Goal: Transaction & Acquisition: Purchase product/service

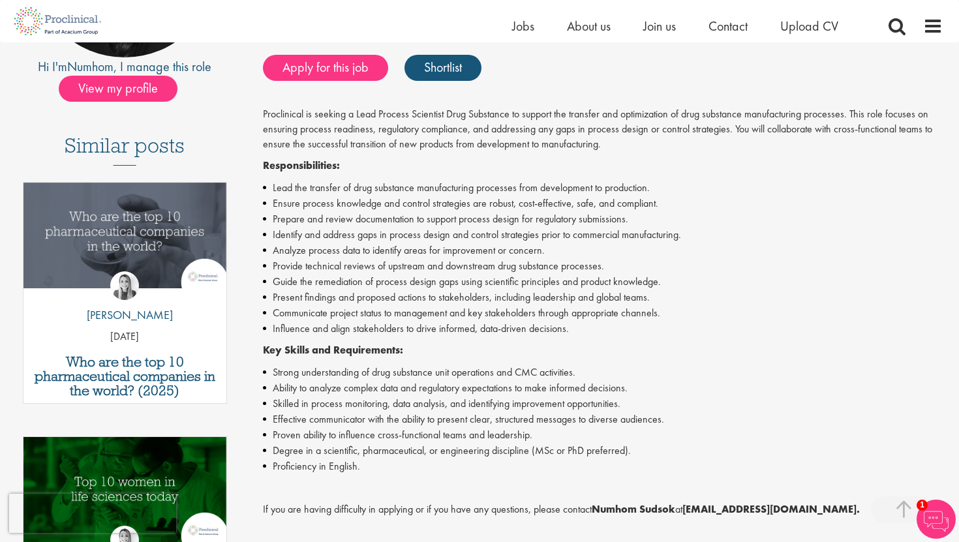
scroll to position [279, 0]
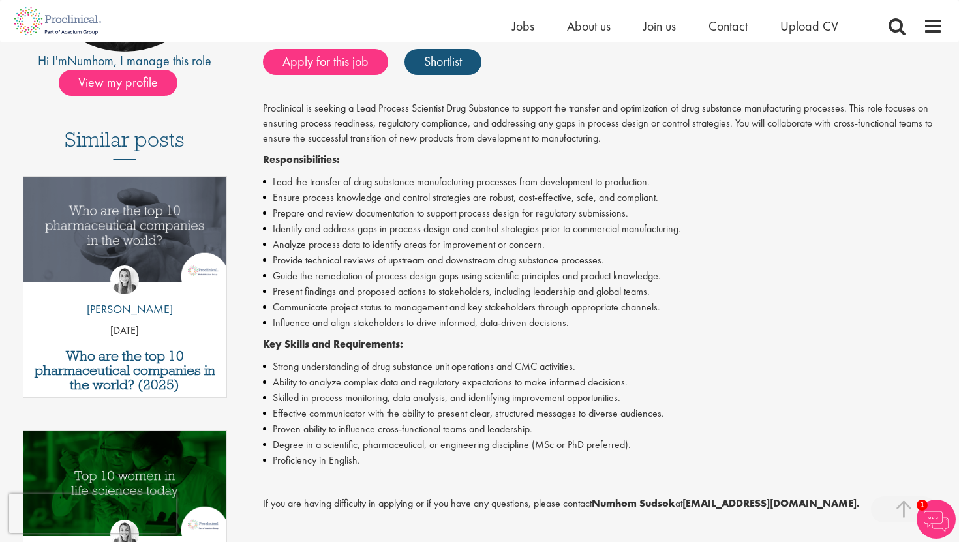
click at [314, 183] on li "Lead the transfer of drug substance manufacturing processes from development to…" at bounding box center [603, 182] width 680 height 16
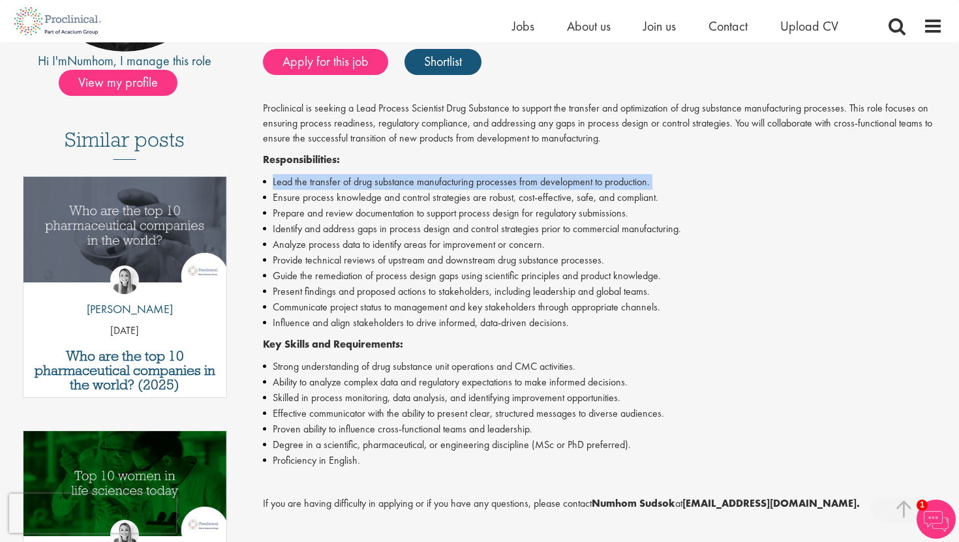
click at [314, 183] on li "Lead the transfer of drug substance manufacturing processes from development to…" at bounding box center [603, 182] width 680 height 16
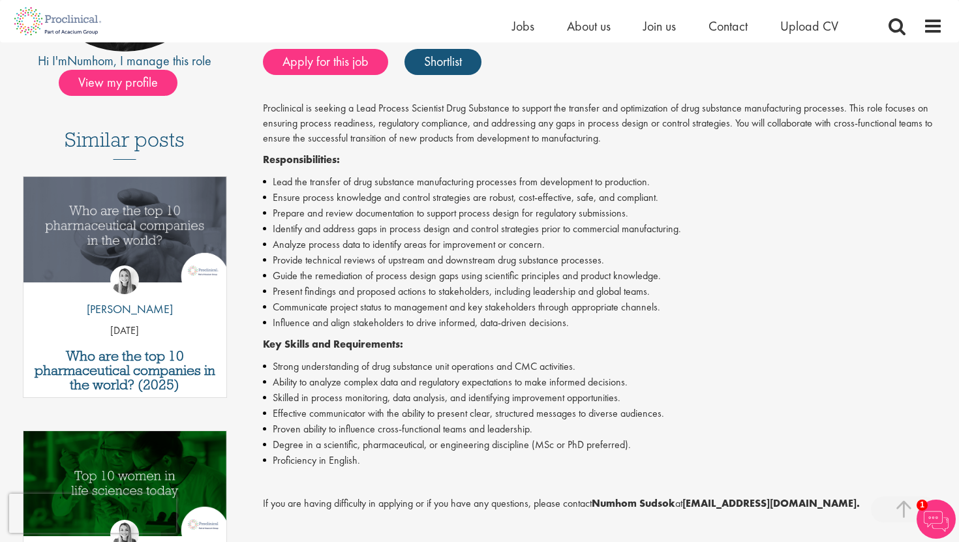
click at [297, 205] on li "Prepare and review documentation to support process design for regulatory submi…" at bounding box center [603, 213] width 680 height 16
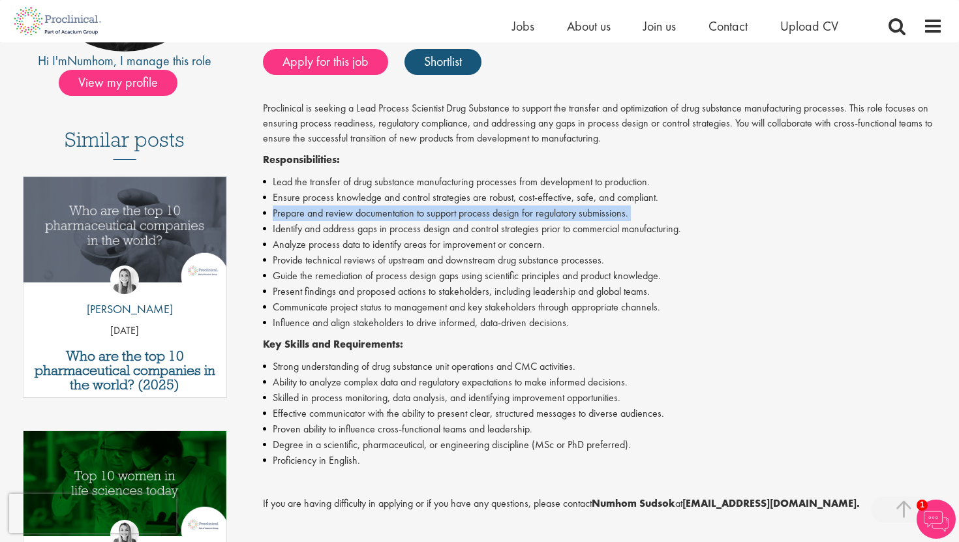
click at [297, 205] on li "Prepare and review documentation to support process design for regulatory submi…" at bounding box center [603, 213] width 680 height 16
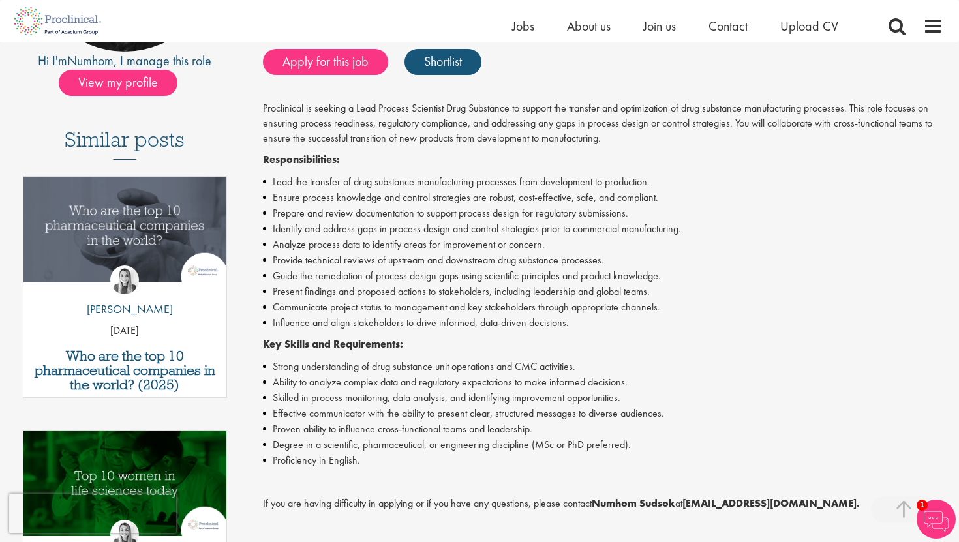
click at [302, 199] on li "Ensure process knowledge and control strategies are robust, cost-effective, saf…" at bounding box center [603, 198] width 680 height 16
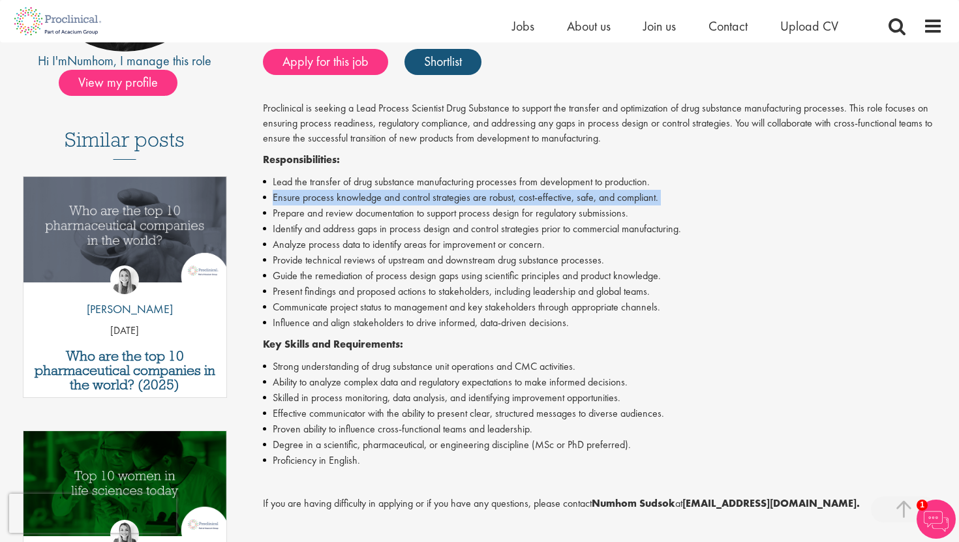
click at [302, 199] on li "Ensure process knowledge and control strategies are robust, cost-effective, saf…" at bounding box center [603, 198] width 680 height 16
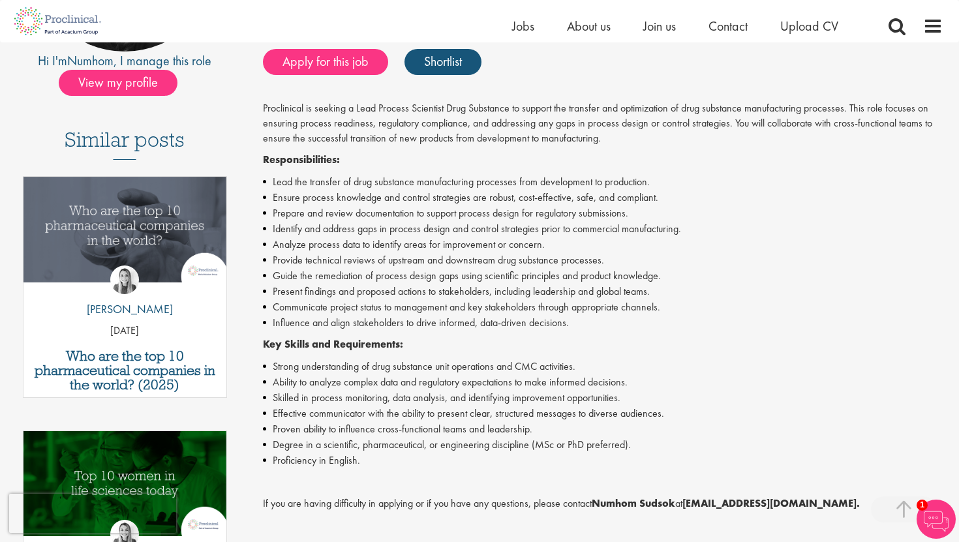
click at [302, 209] on li "Prepare and review documentation to support process design for regulatory submi…" at bounding box center [603, 213] width 680 height 16
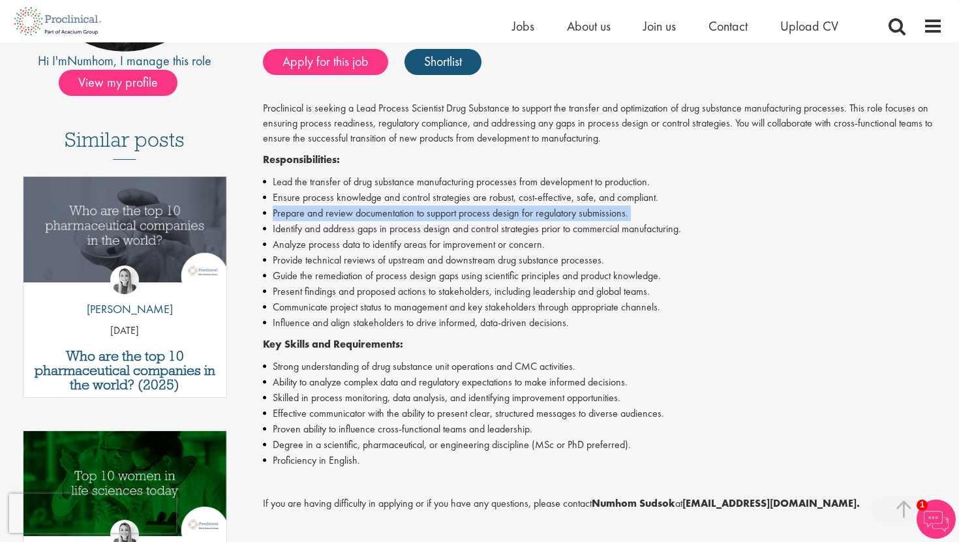
click at [302, 209] on li "Prepare and review documentation to support process design for regulatory submi…" at bounding box center [603, 213] width 680 height 16
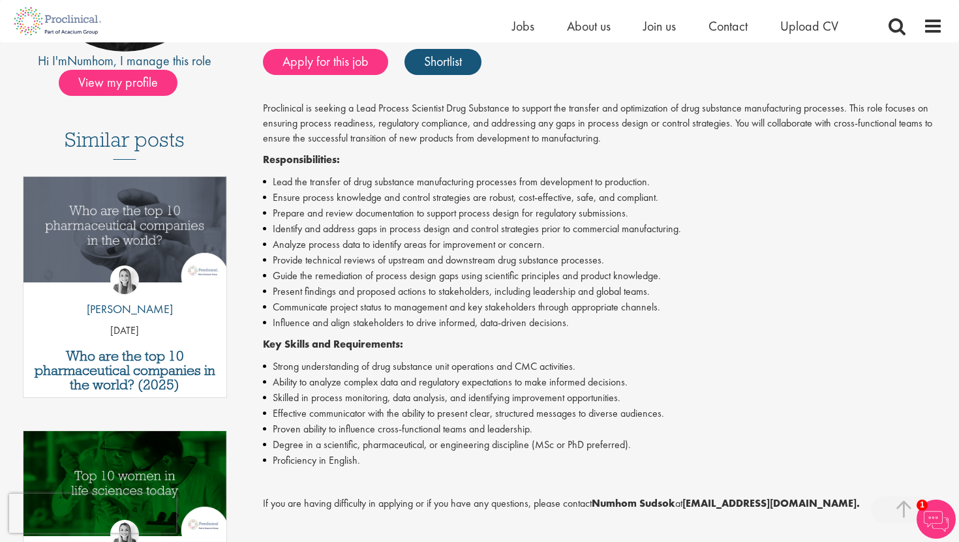
click at [303, 224] on li "Identify and address gaps in process design and control strategies prior to com…" at bounding box center [603, 229] width 680 height 16
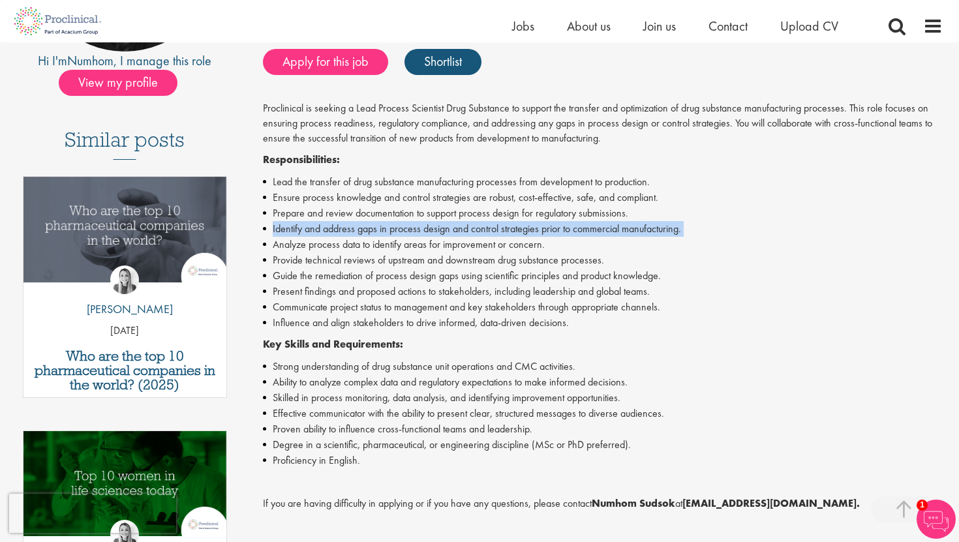
click at [303, 224] on li "Identify and address gaps in process design and control strategies prior to com…" at bounding box center [603, 229] width 680 height 16
click at [303, 235] on li "Identify and address gaps in process design and control strategies prior to com…" at bounding box center [603, 229] width 680 height 16
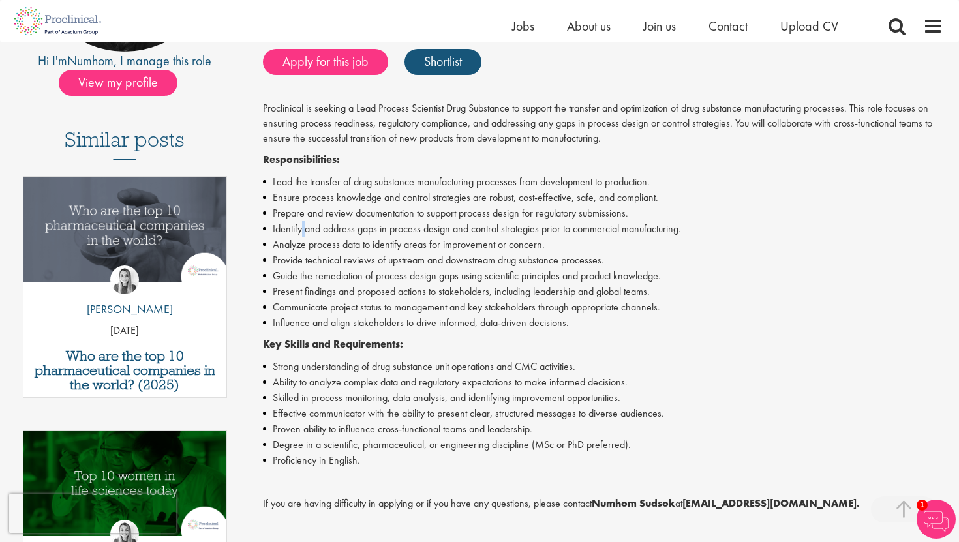
click at [303, 235] on li "Identify and address gaps in process design and control strategies prior to com…" at bounding box center [603, 229] width 680 height 16
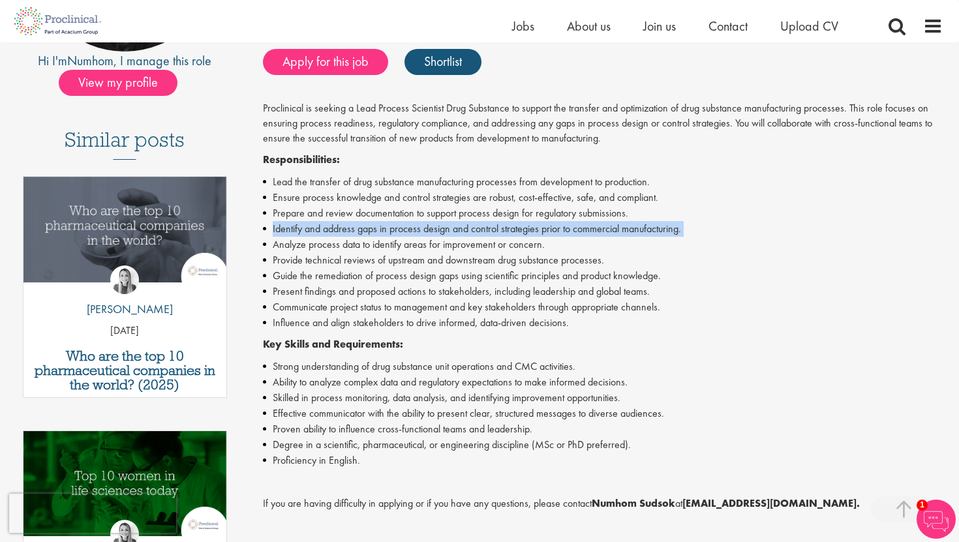
click at [303, 235] on li "Identify and address gaps in process design and control strategies prior to com…" at bounding box center [603, 229] width 680 height 16
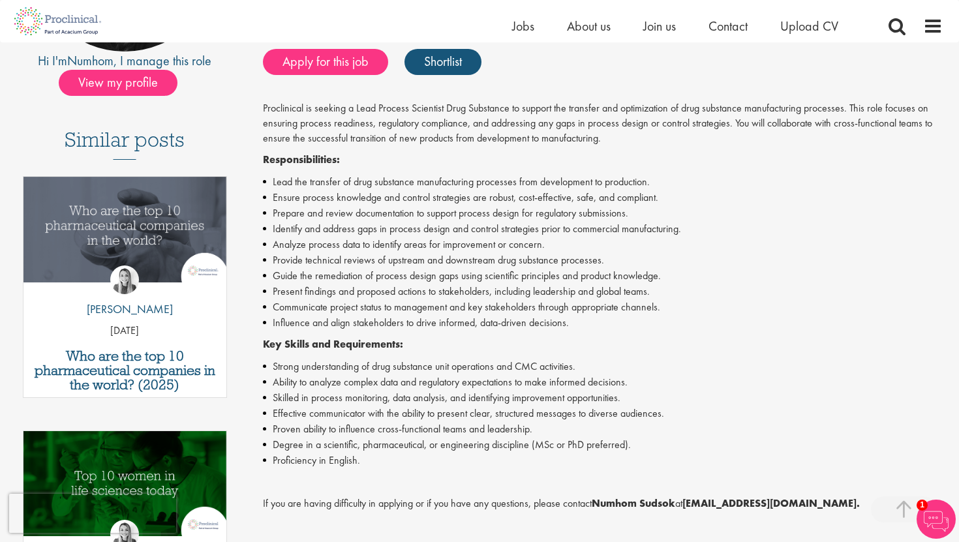
click at [303, 243] on li "Analyze process data to identify areas for improvement or concern." at bounding box center [603, 245] width 680 height 16
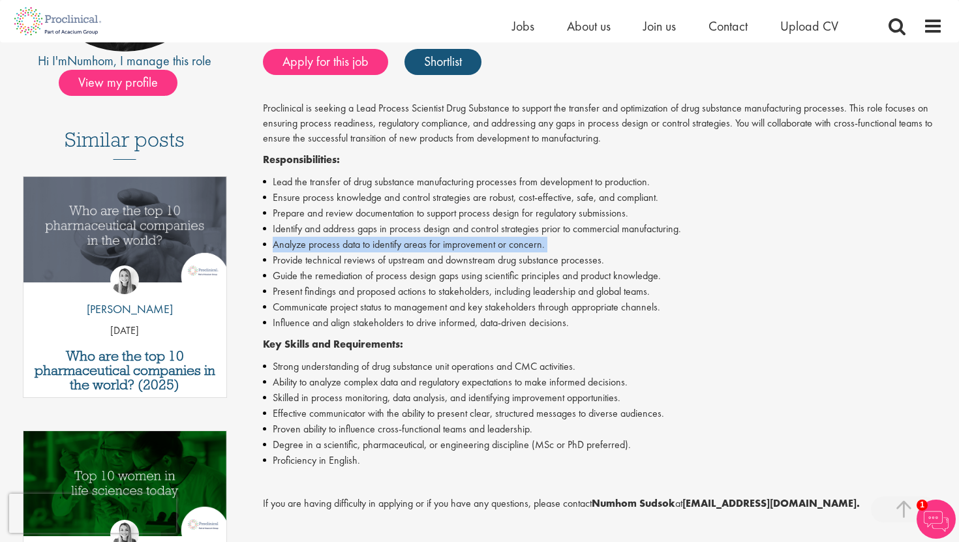
click at [303, 243] on li "Analyze process data to identify areas for improvement or concern." at bounding box center [603, 245] width 680 height 16
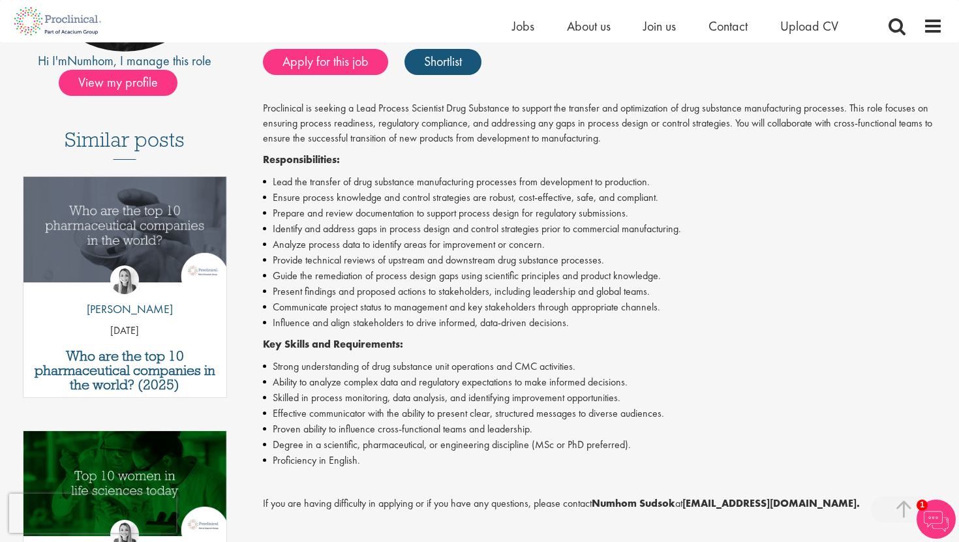
click at [303, 254] on li "Provide technical reviews of upstream and downstream drug substance processes." at bounding box center [603, 260] width 680 height 16
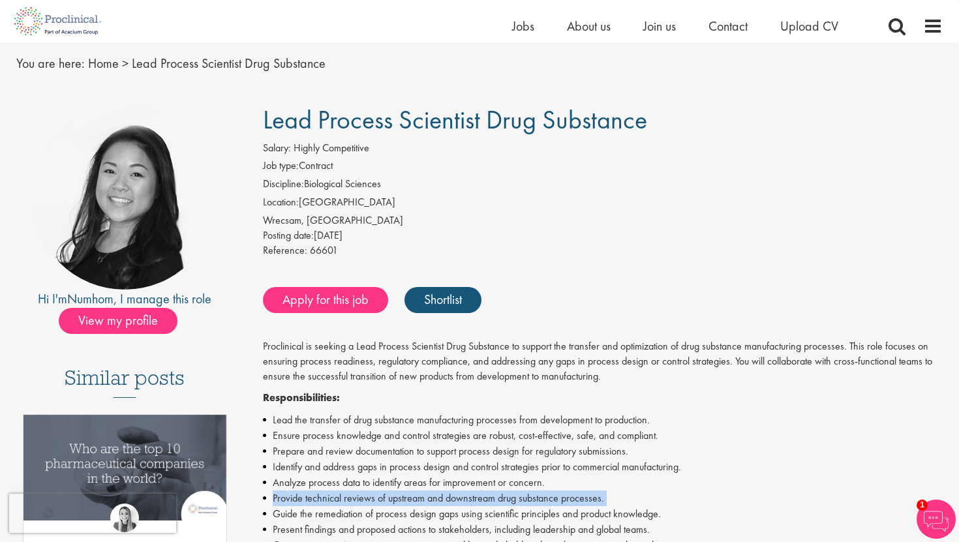
scroll to position [39, 0]
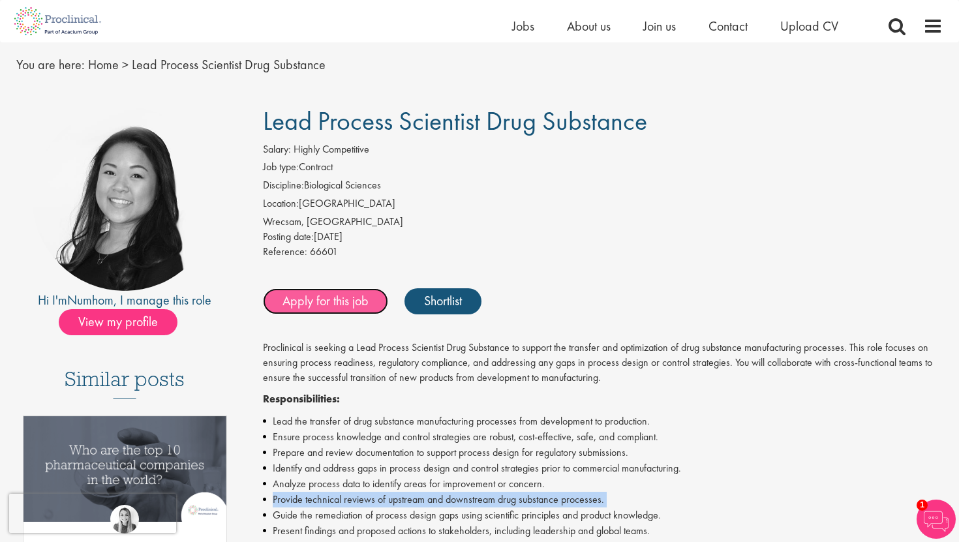
click at [312, 311] on link "Apply for this job" at bounding box center [325, 301] width 125 height 26
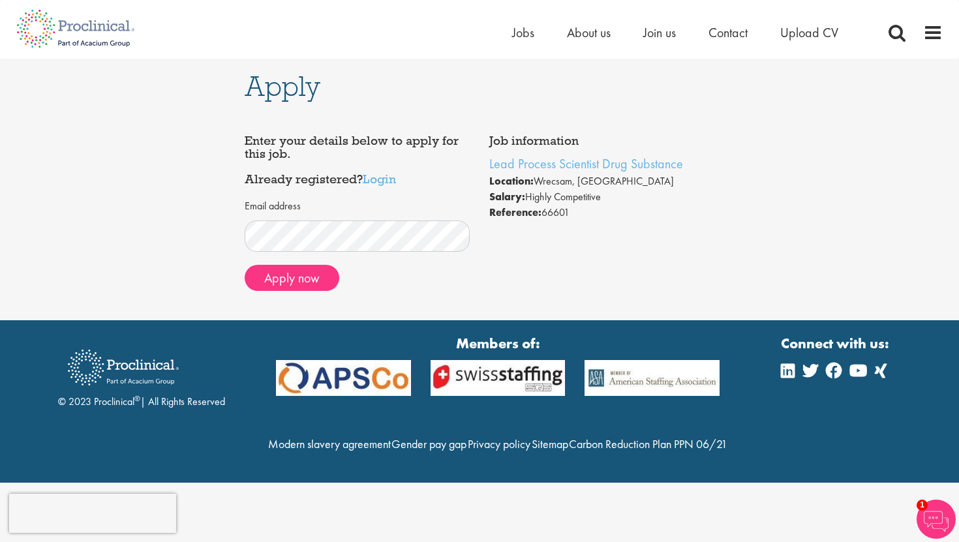
click at [50, 232] on div "Apply Job information Lead Process Scientist Drug Substance Location: Wrecsam, …" at bounding box center [479, 190] width 978 height 262
click at [303, 275] on button "Apply now" at bounding box center [292, 278] width 95 height 26
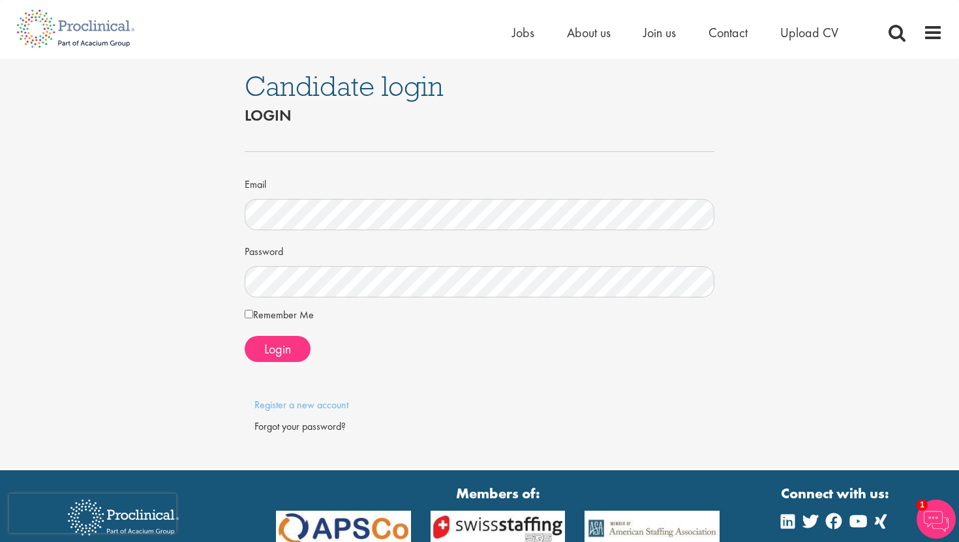
click at [289, 333] on form "Email Password Remember Me Login" at bounding box center [479, 246] width 450 height 232
click at [289, 336] on button "Login" at bounding box center [278, 349] width 66 height 26
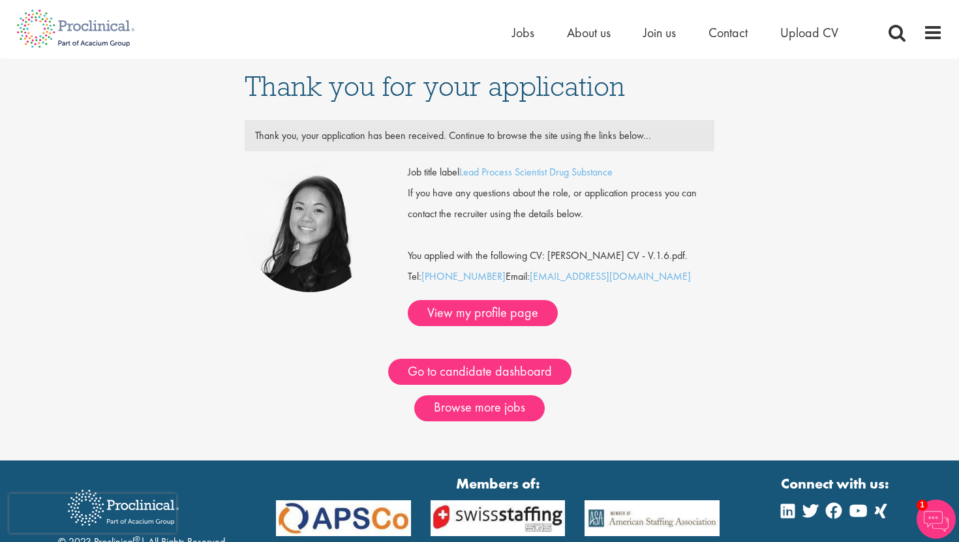
drag, startPoint x: 449, startPoint y: 256, endPoint x: 707, endPoint y: 256, distance: 257.7
click at [707, 256] on div "You applied with the following CV: Agha Shuja Hussain CV - V.1.6.pdf." at bounding box center [561, 245] width 326 height 42
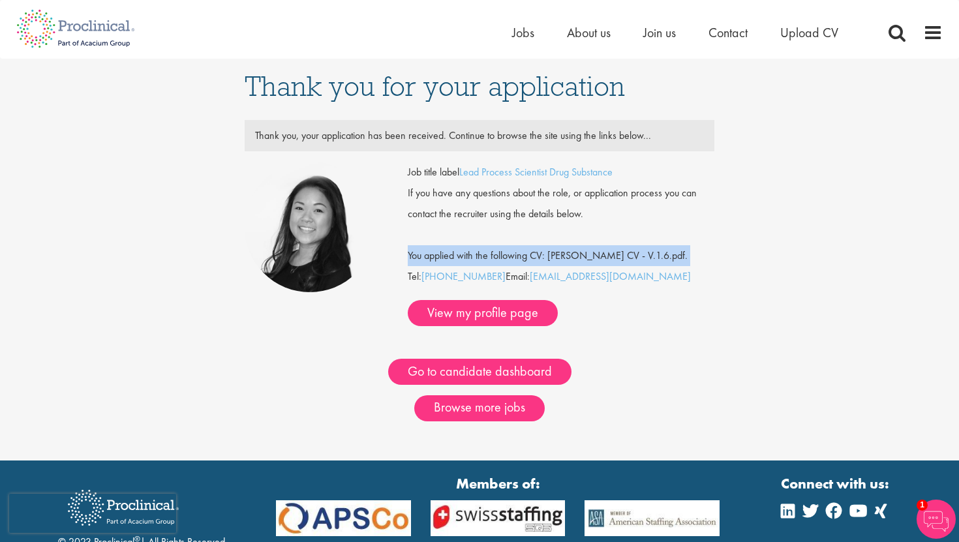
click at [707, 256] on div "You applied with the following CV: Agha Shuja Hussain CV - V.1.6.pdf." at bounding box center [561, 245] width 326 height 42
click at [503, 316] on link "View my profile page" at bounding box center [483, 313] width 150 height 26
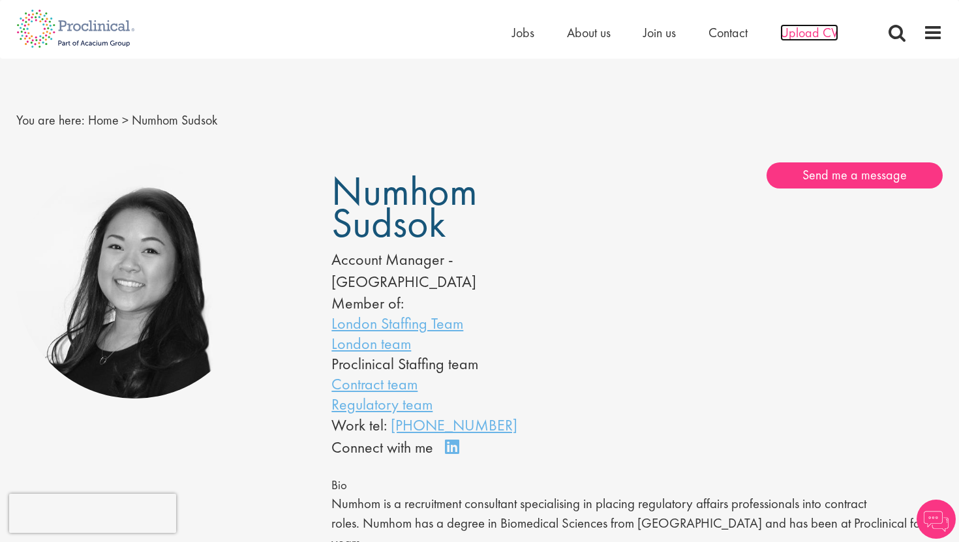
click at [806, 33] on span "Upload CV" at bounding box center [809, 32] width 58 height 17
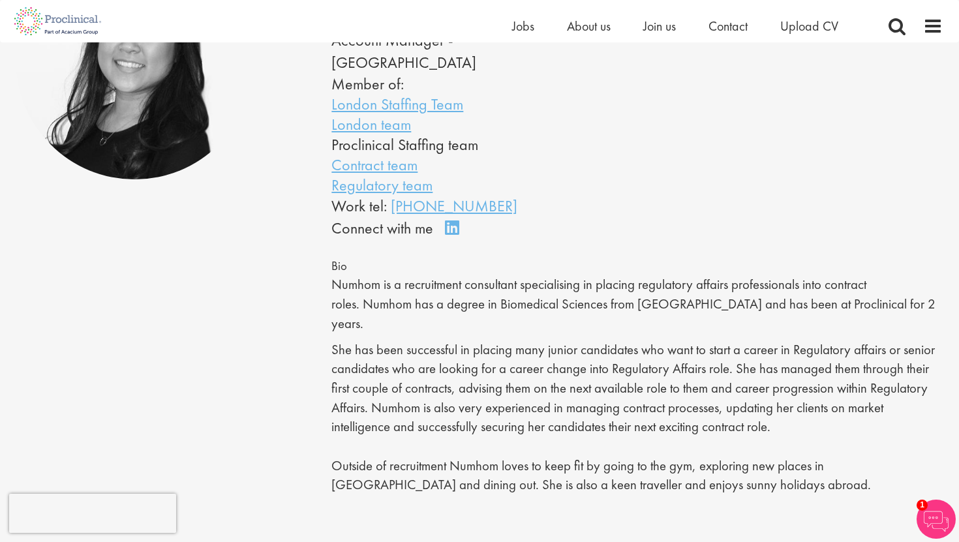
scroll to position [204, 0]
click at [586, 370] on p "She has been successful in placing many junior candidates who want to start a c…" at bounding box center [636, 416] width 611 height 155
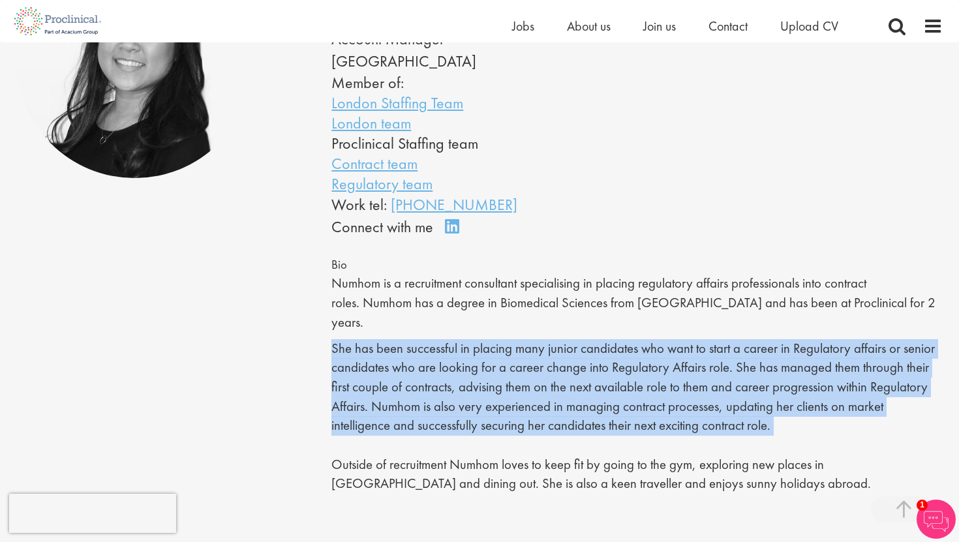
click at [374, 339] on p "She has been successful in placing many junior candidates who want to start a c…" at bounding box center [636, 416] width 611 height 155
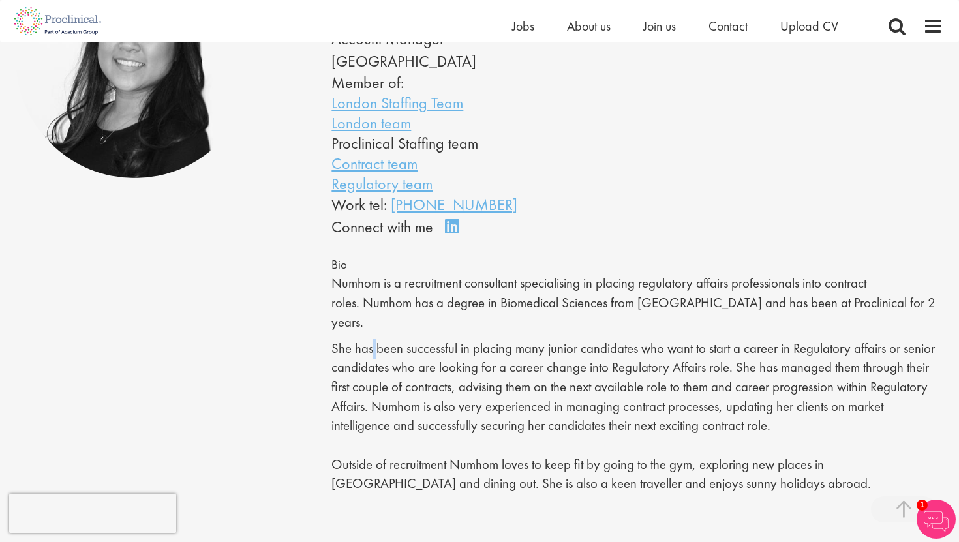
click at [374, 339] on p "She has been successful in placing many junior candidates who want to start a c…" at bounding box center [636, 416] width 611 height 155
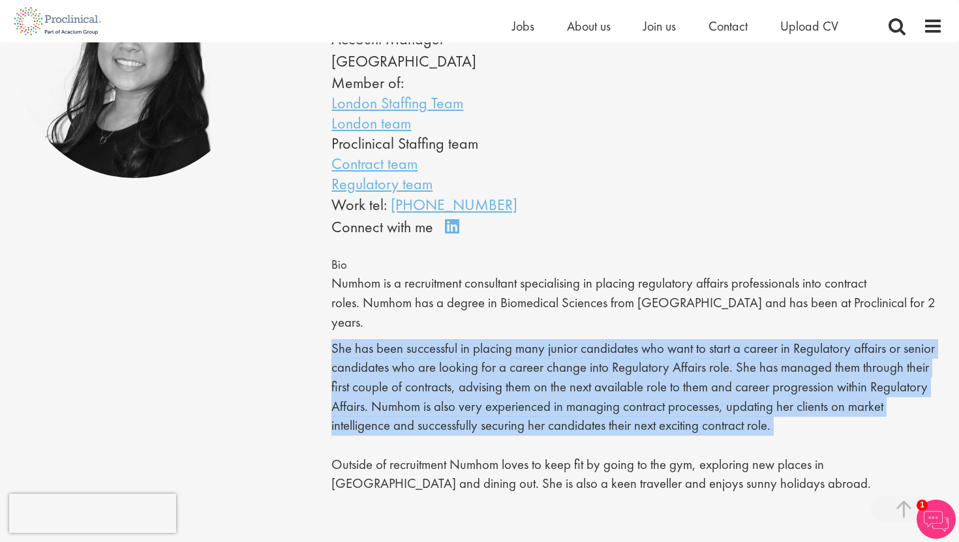
click at [376, 339] on p "She has been successful in placing many junior candidates who want to start a c…" at bounding box center [636, 416] width 611 height 155
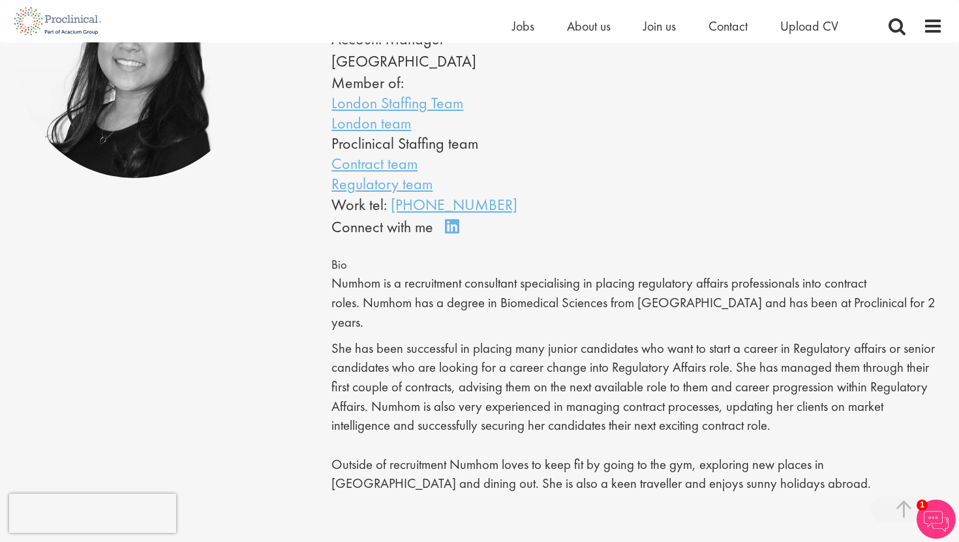
click at [376, 339] on p "She has been successful in placing many junior candidates who want to start a c…" at bounding box center [636, 416] width 611 height 155
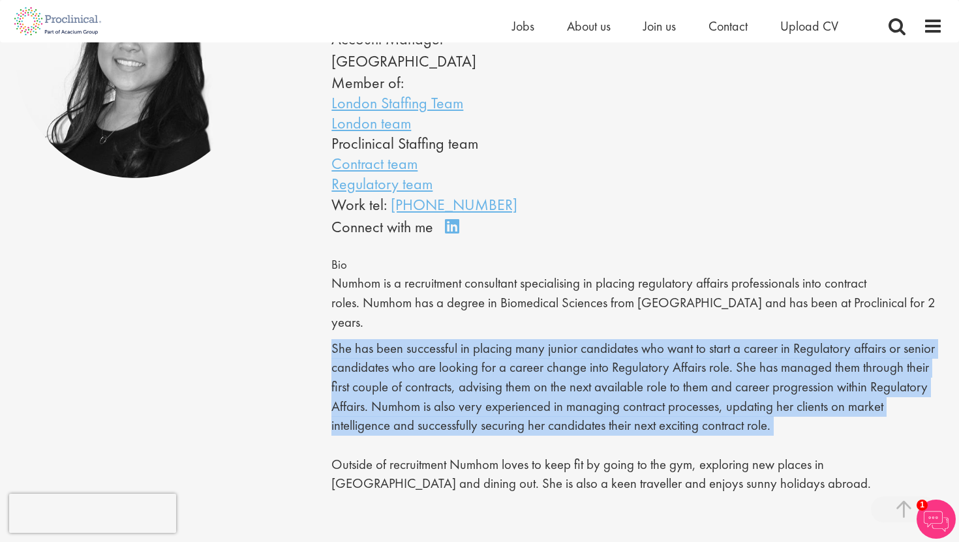
click at [638, 351] on p "She has been successful in placing many junior candidates who want to start a c…" at bounding box center [636, 416] width 611 height 155
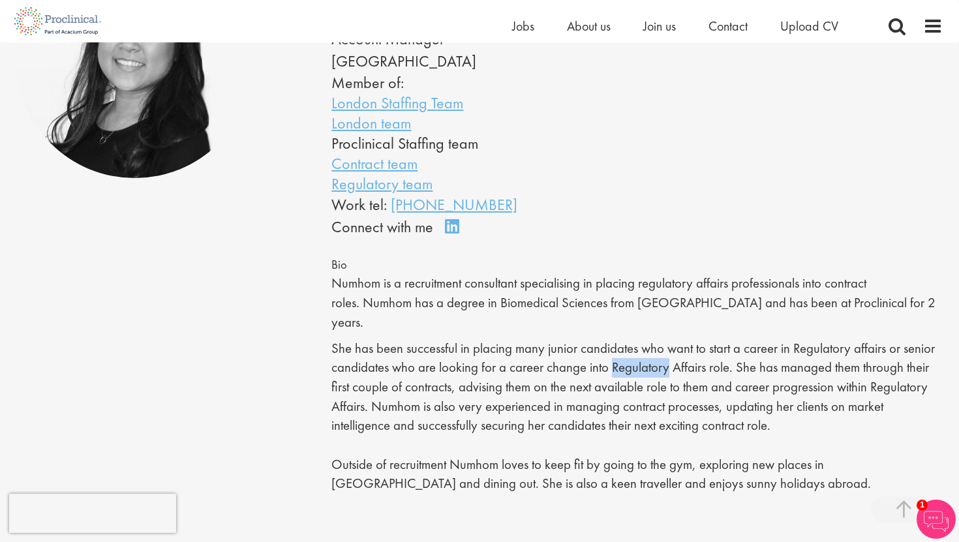
click at [638, 351] on p "She has been successful in placing many junior candidates who want to start a c…" at bounding box center [636, 416] width 611 height 155
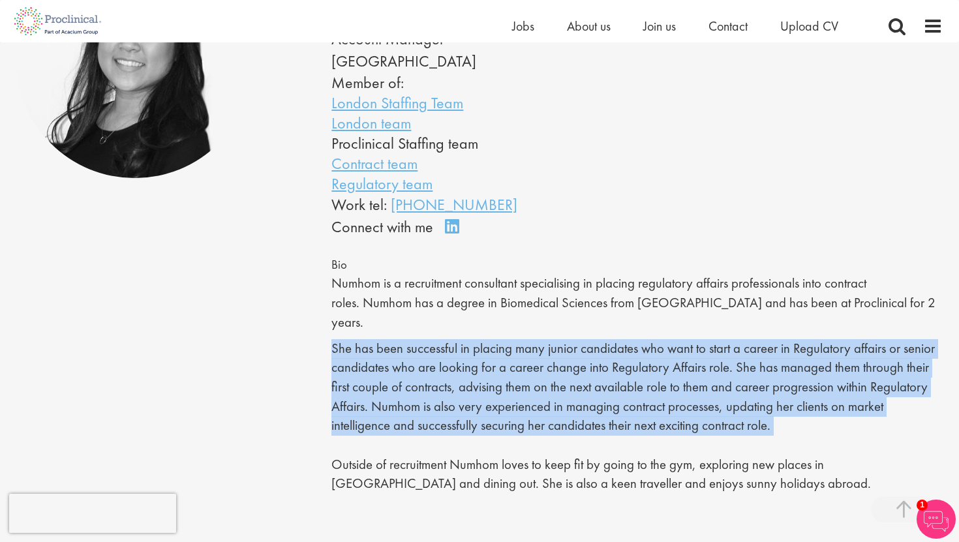
click at [638, 351] on p "She has been successful in placing many junior candidates who want to start a c…" at bounding box center [636, 416] width 611 height 155
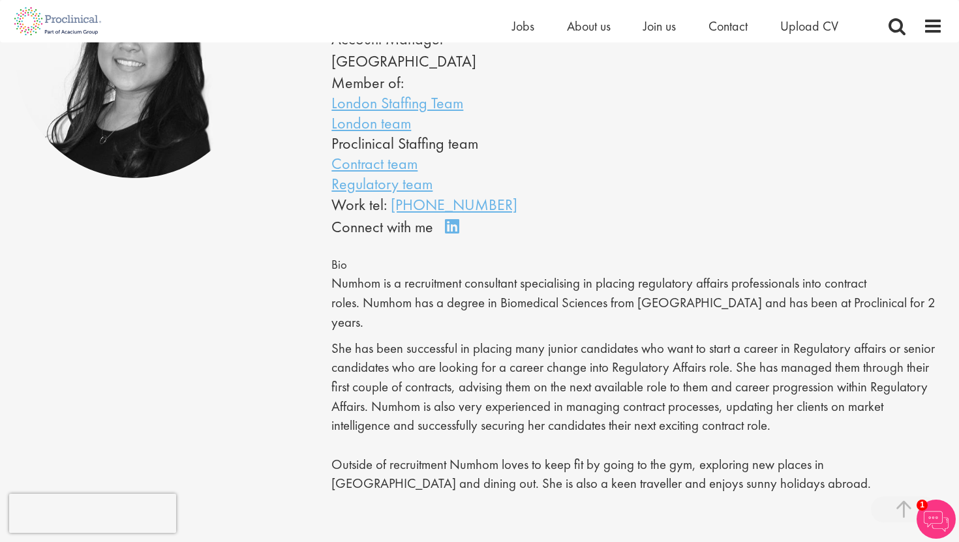
click at [380, 274] on p "Numhom is a recruitment consultant specialising in placing regulatory affairs p…" at bounding box center [636, 303] width 611 height 58
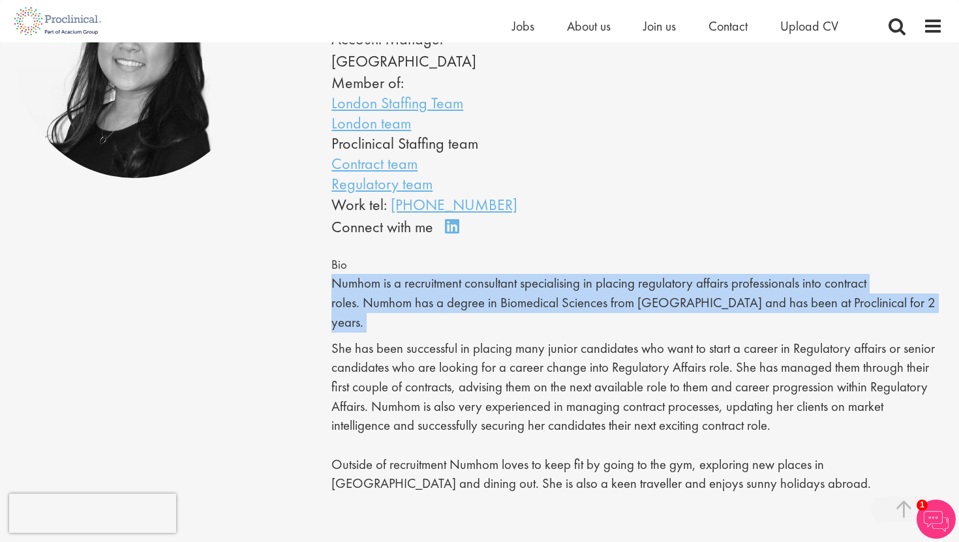
click at [381, 275] on p "Numhom is a recruitment consultant specialising in placing regulatory affairs p…" at bounding box center [636, 303] width 611 height 58
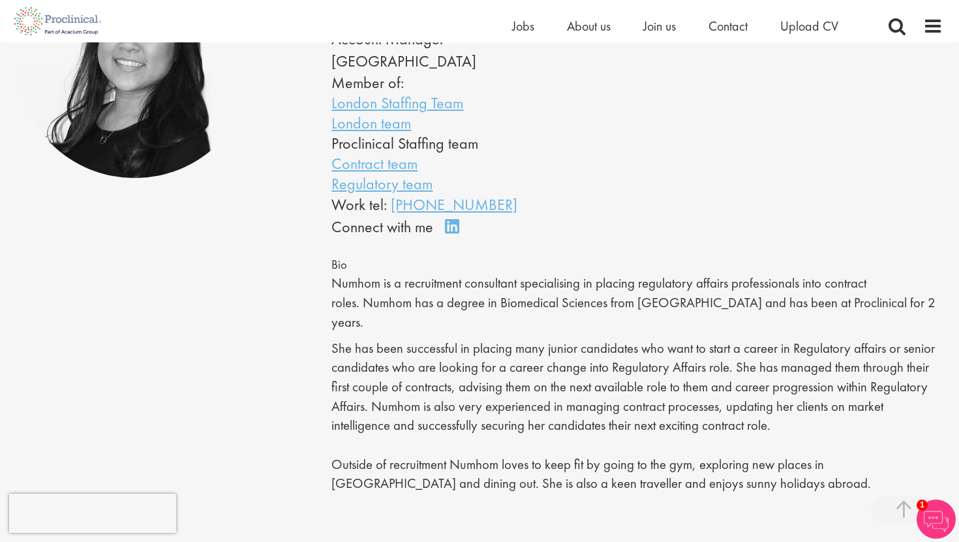
click at [381, 275] on p "Numhom is a recruitment consultant specialising in placing regulatory affairs p…" at bounding box center [636, 303] width 611 height 58
click at [436, 275] on p "Numhom is a recruitment consultant specialising in placing regulatory affairs p…" at bounding box center [636, 303] width 611 height 58
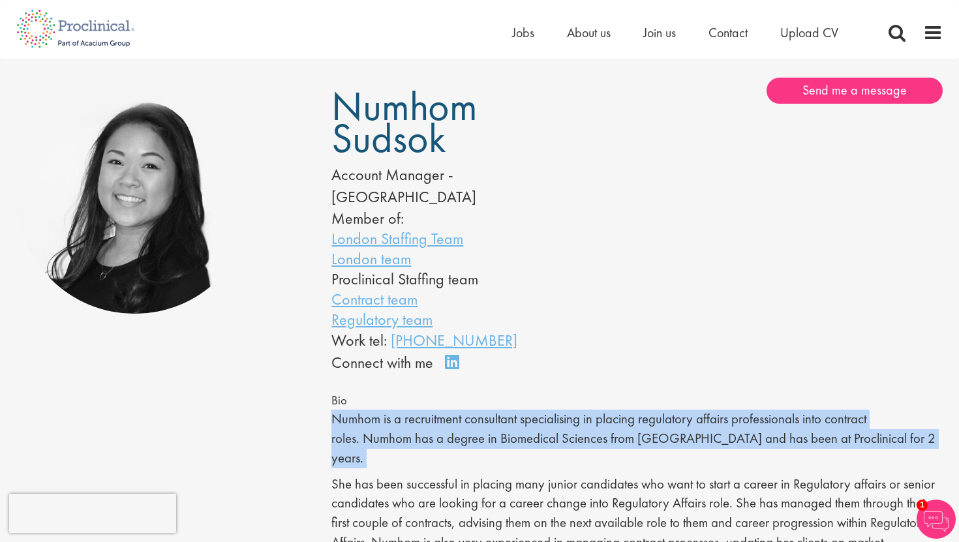
scroll to position [0, 0]
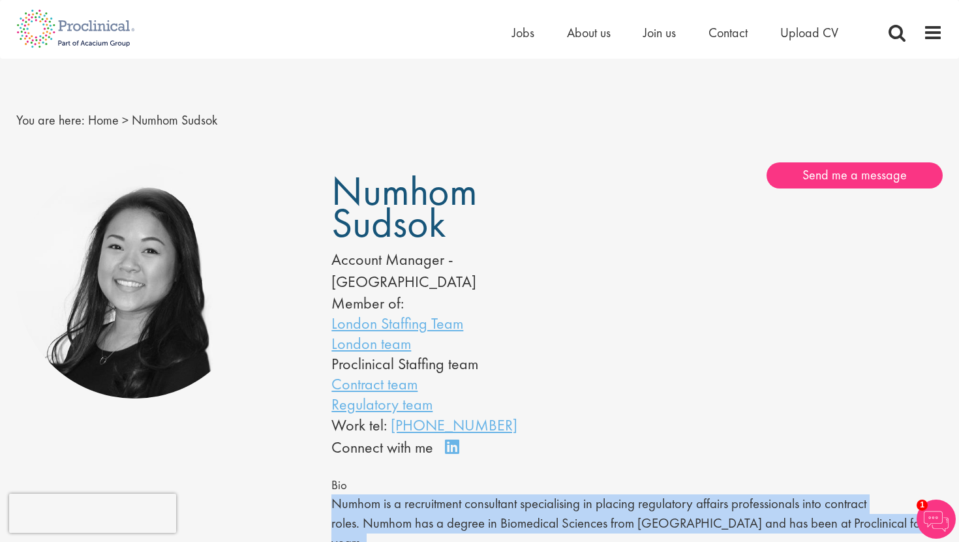
click at [933, 516] on img at bounding box center [936, 519] width 39 height 39
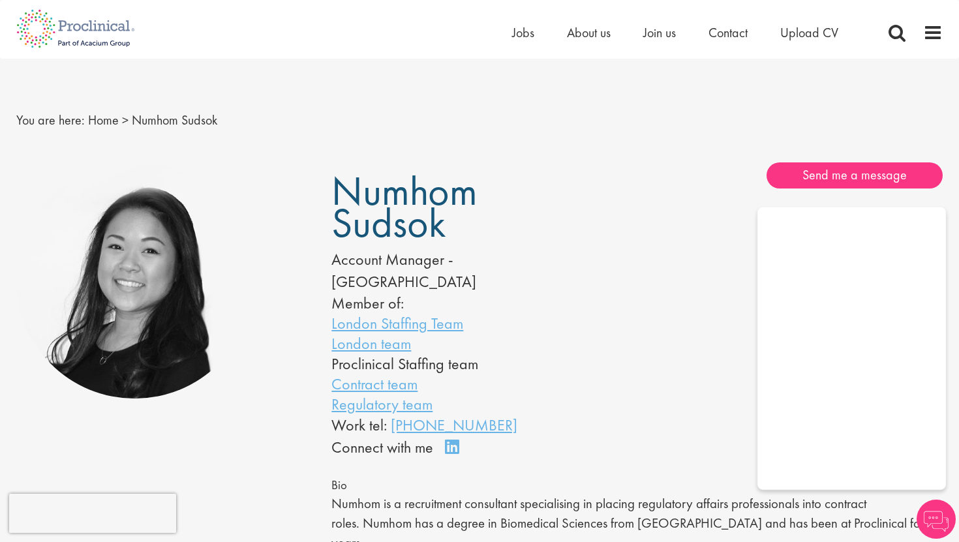
click at [686, 364] on div "Numhom Sudsok Account Manager - Europe Member of: London Staffing Team London t…" at bounding box center [637, 310] width 631 height 297
click at [824, 25] on span "Upload CV" at bounding box center [809, 32] width 58 height 17
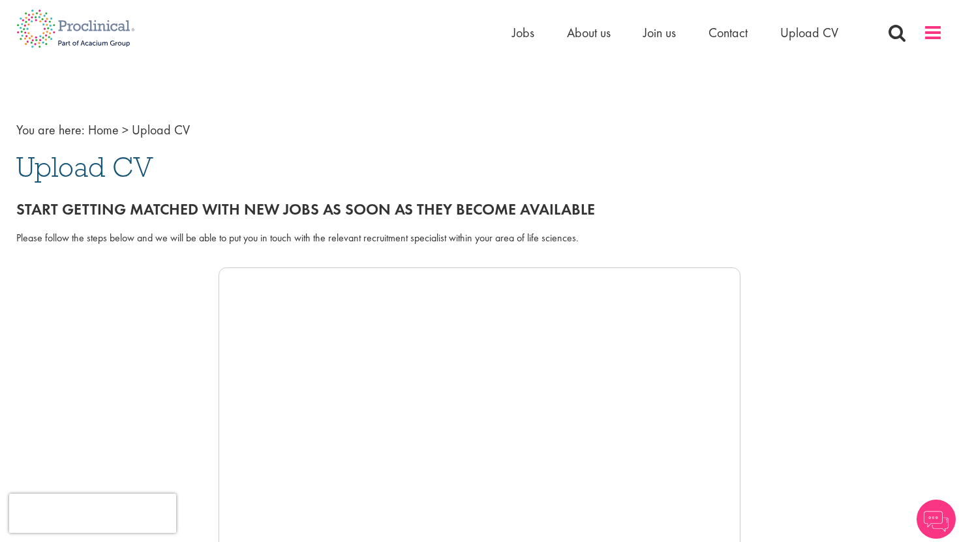
click at [935, 25] on span at bounding box center [933, 33] width 20 height 20
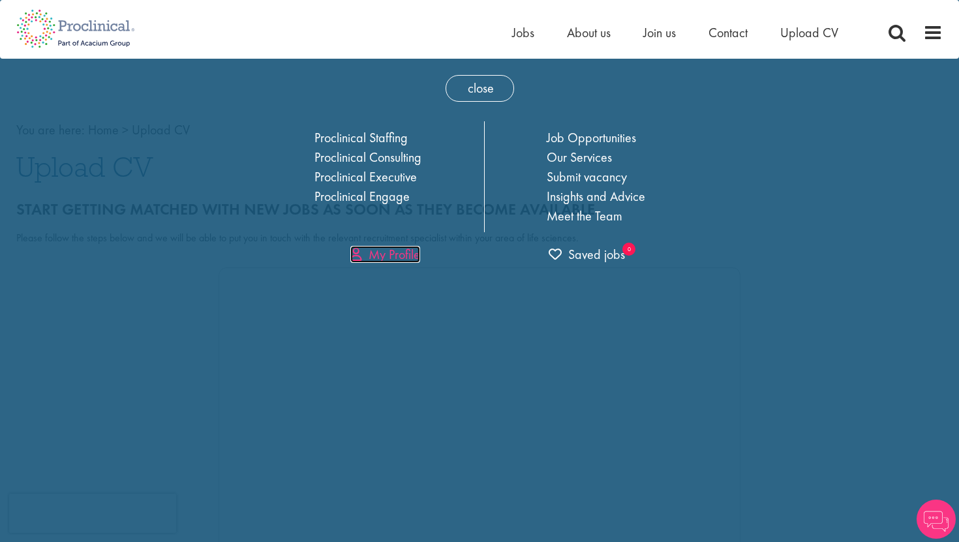
click at [390, 247] on link "My Profile" at bounding box center [385, 254] width 70 height 17
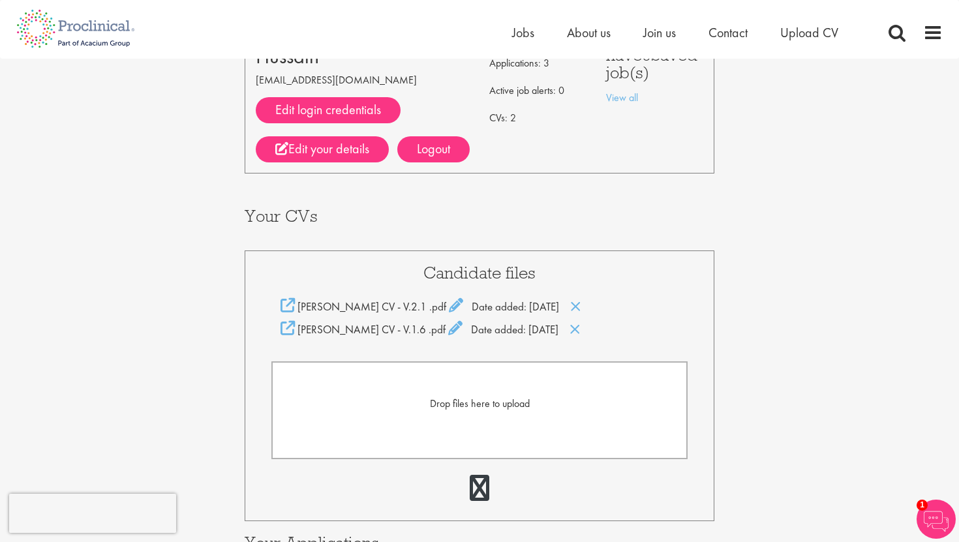
scroll to position [147, 0]
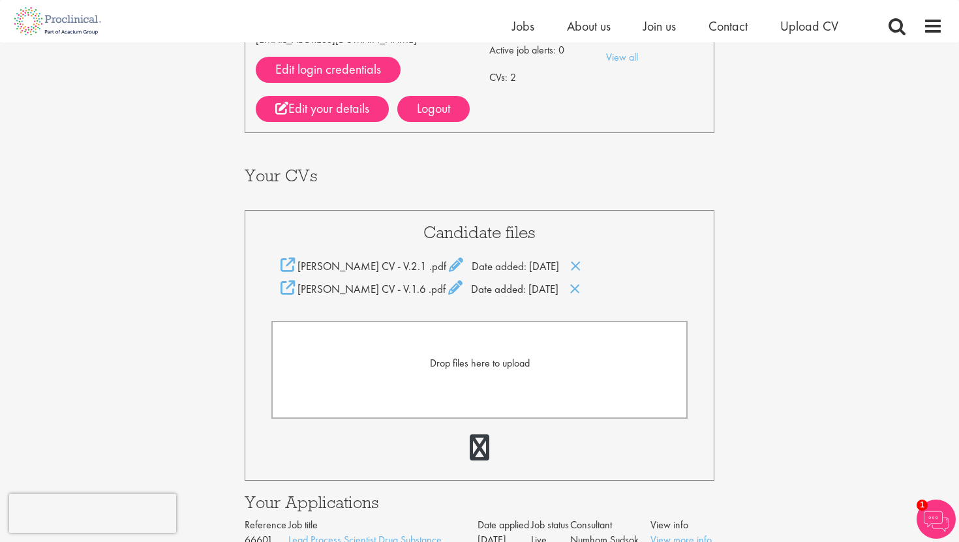
click at [499, 380] on form "Drop files here to upload" at bounding box center [479, 370] width 416 height 98
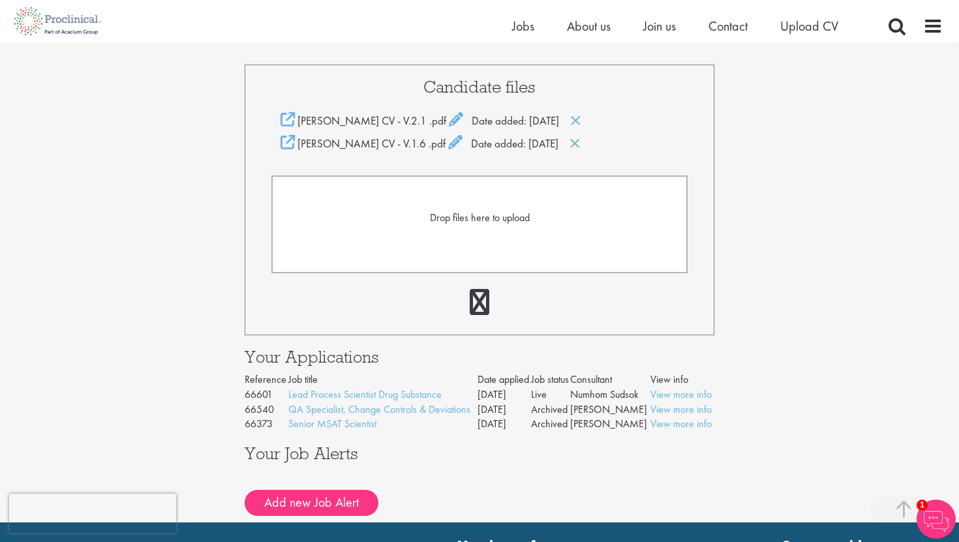
scroll to position [294, 0]
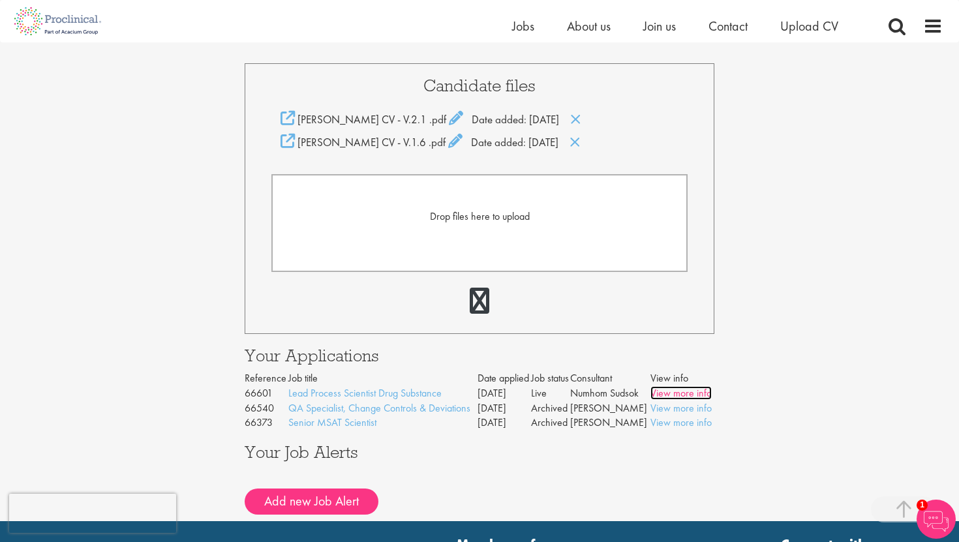
click at [667, 391] on link "View more info" at bounding box center [680, 393] width 61 height 14
click at [462, 142] on icon at bounding box center [455, 141] width 14 height 14
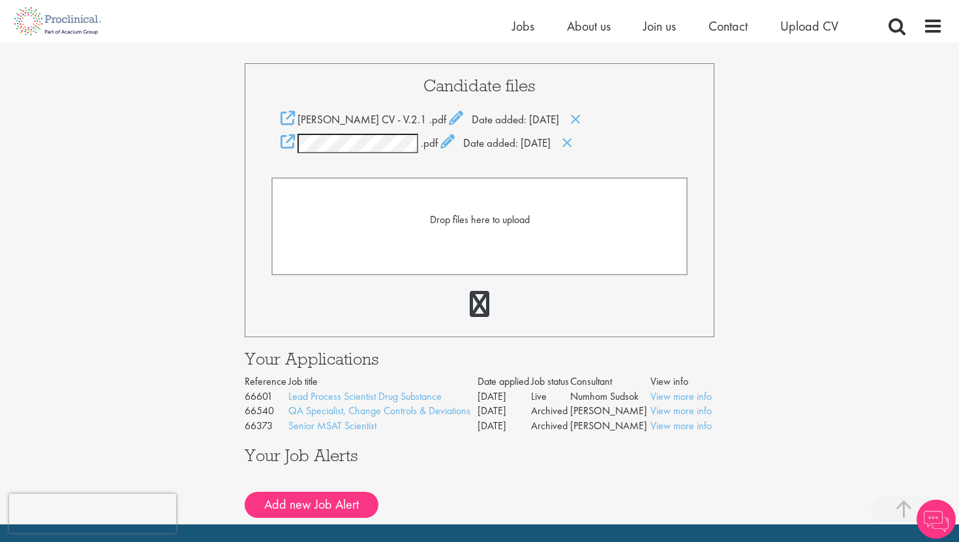
click at [410, 175] on div "Candidate files Agha Shuja Hussain CV - V.2.1 .pdf Date added: 20 Aug 25 .pdf" at bounding box center [480, 200] width 470 height 274
click at [346, 179] on form "Drop files here to upload" at bounding box center [479, 226] width 416 height 98
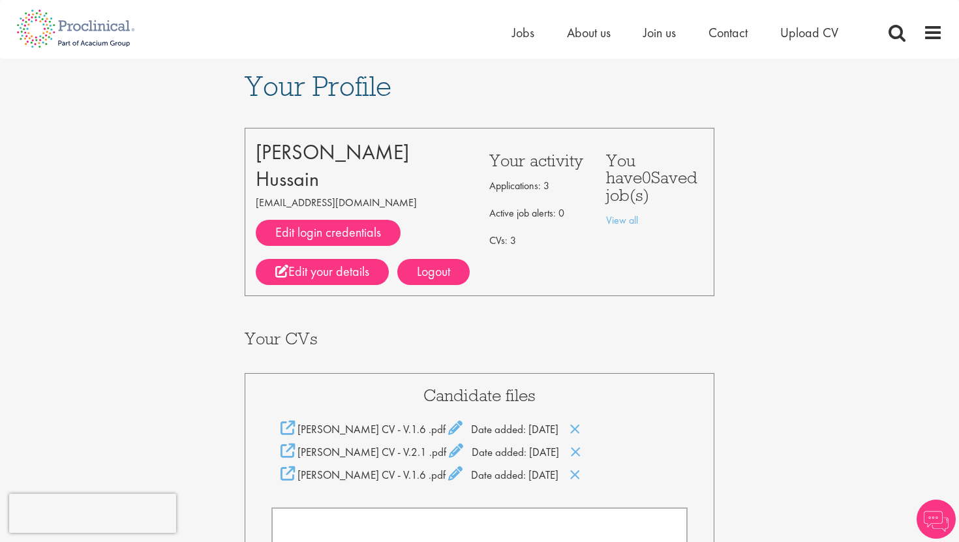
scroll to position [31, 0]
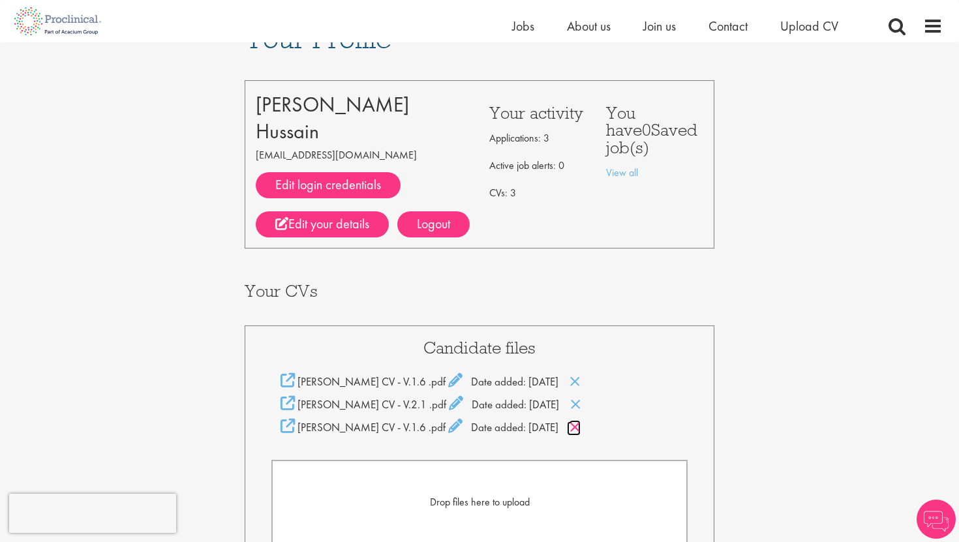
click at [581, 427] on icon at bounding box center [574, 427] width 11 height 14
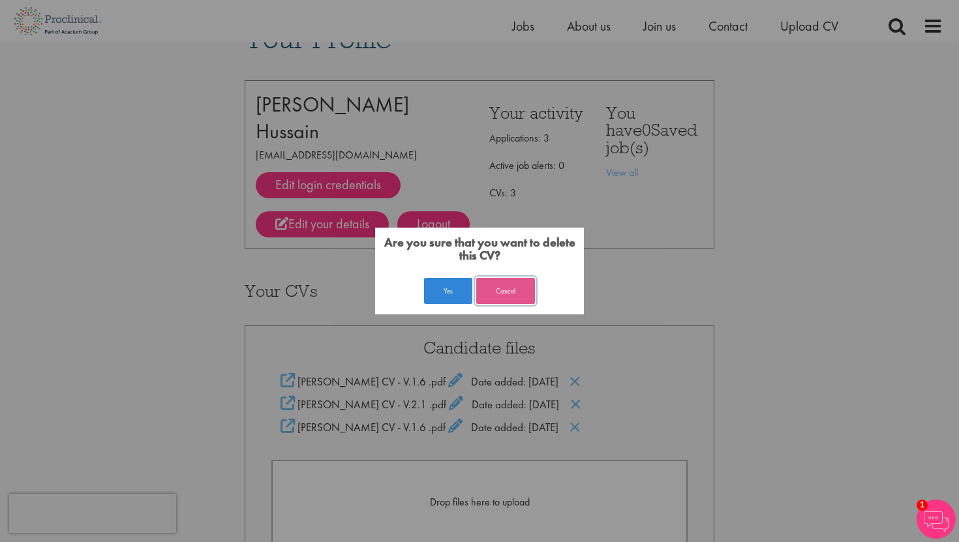
click at [505, 297] on button "Cancel" at bounding box center [505, 291] width 59 height 26
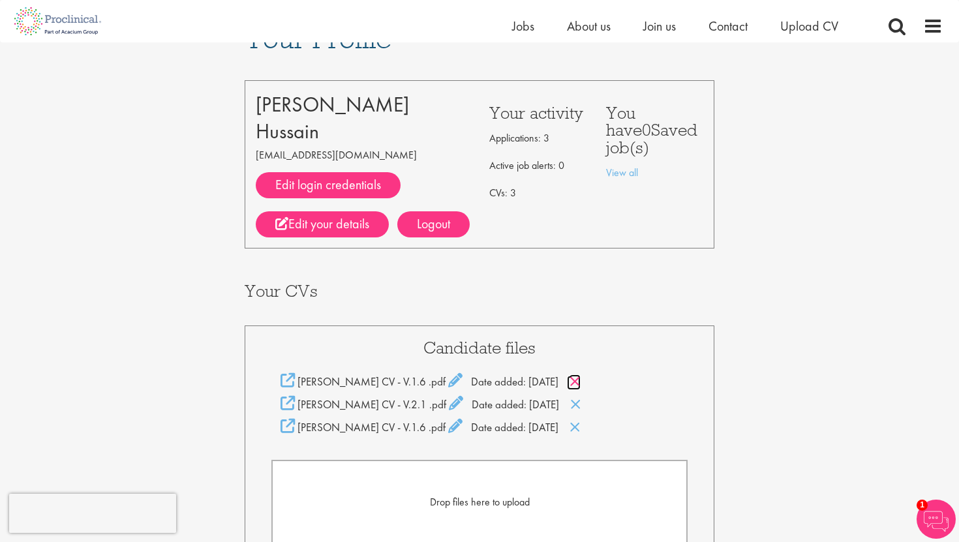
click at [581, 386] on icon at bounding box center [574, 381] width 11 height 14
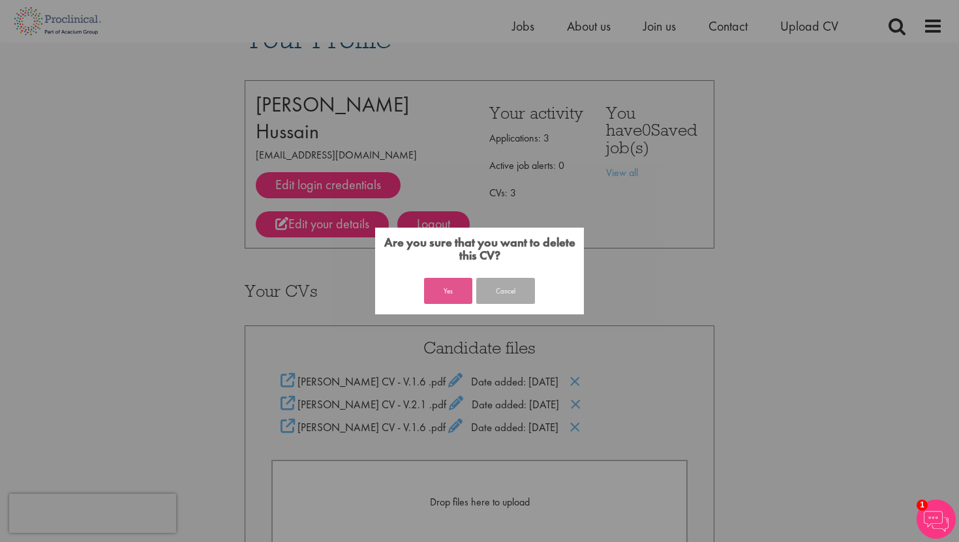
click at [438, 278] on button "Yes" at bounding box center [448, 291] width 48 height 26
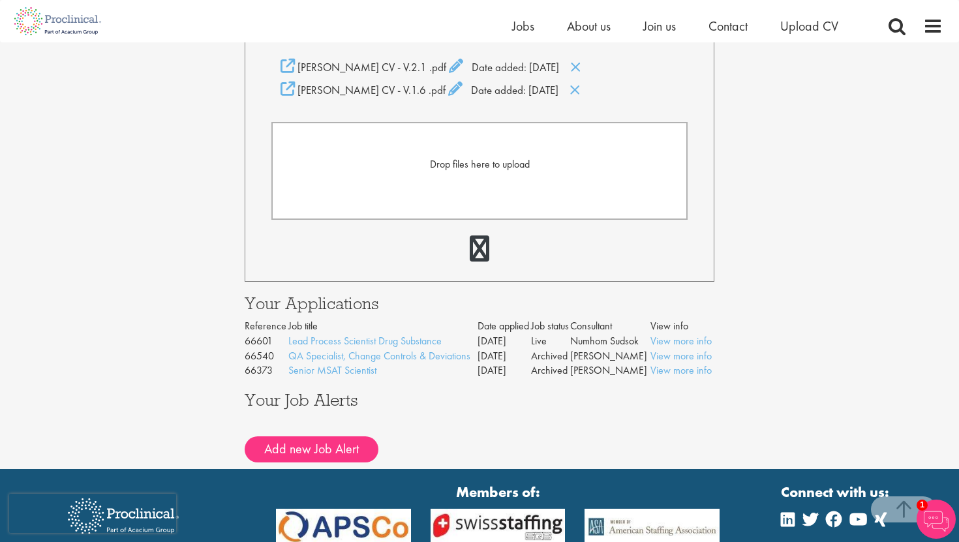
scroll to position [346, 0]
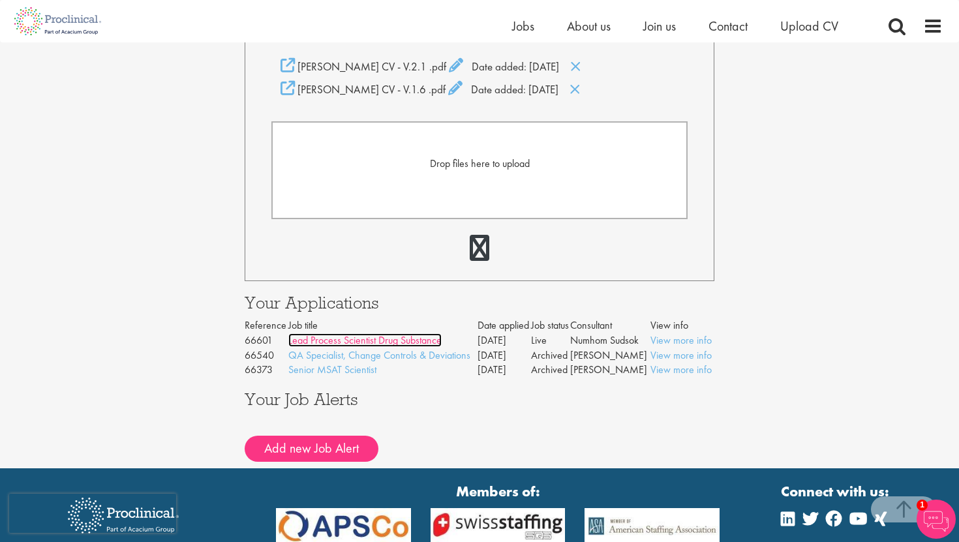
click at [374, 341] on link "Lead Process Scientist Drug Substance" at bounding box center [364, 340] width 153 height 14
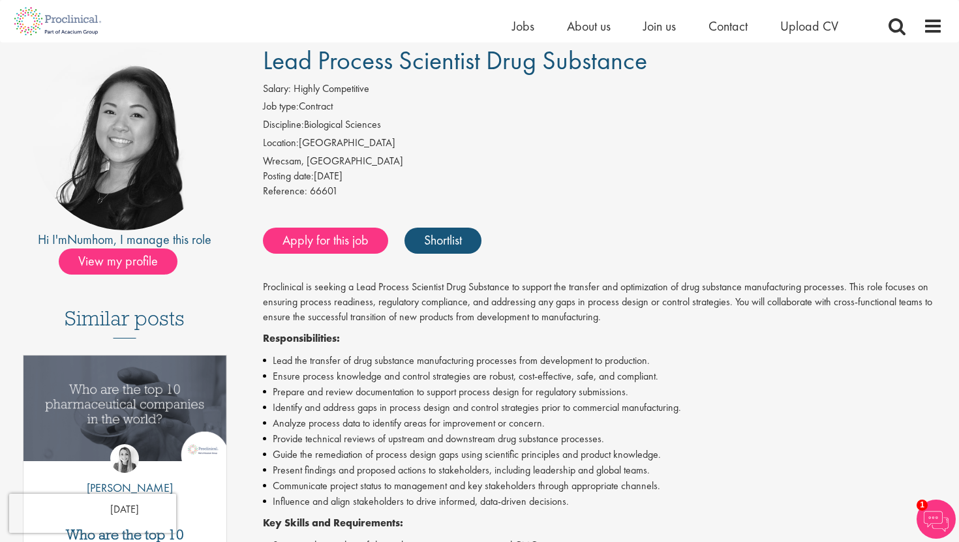
scroll to position [101, 0]
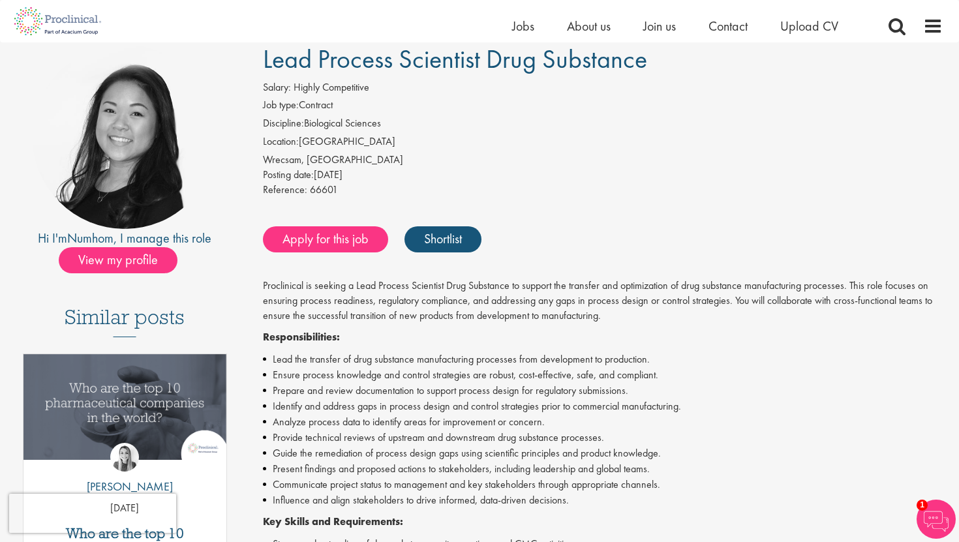
click at [675, 282] on p "Proclinical is seeking a Lead Process Scientist Drug Substance to support the t…" at bounding box center [603, 301] width 680 height 45
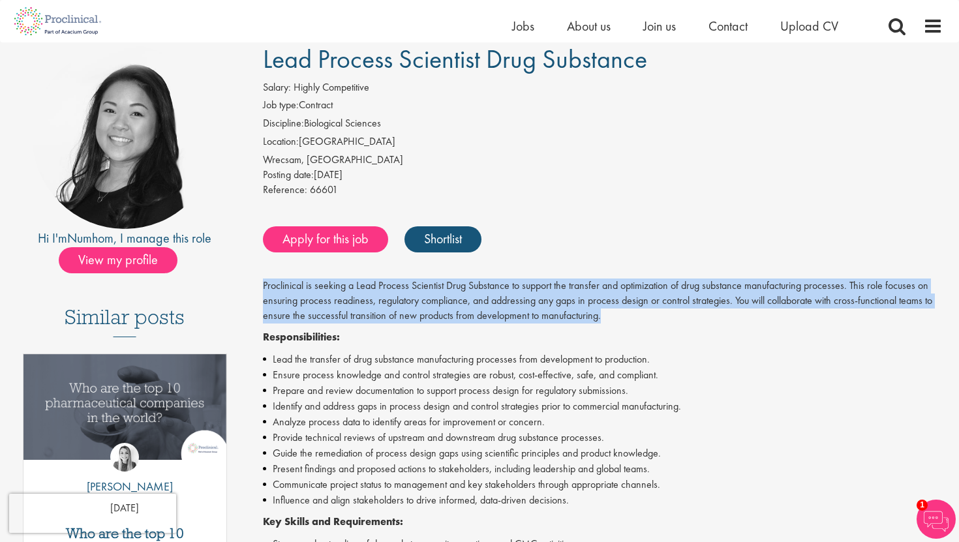
click at [302, 305] on p "Proclinical is seeking a Lead Process Scientist Drug Substance to support the t…" at bounding box center [603, 301] width 680 height 45
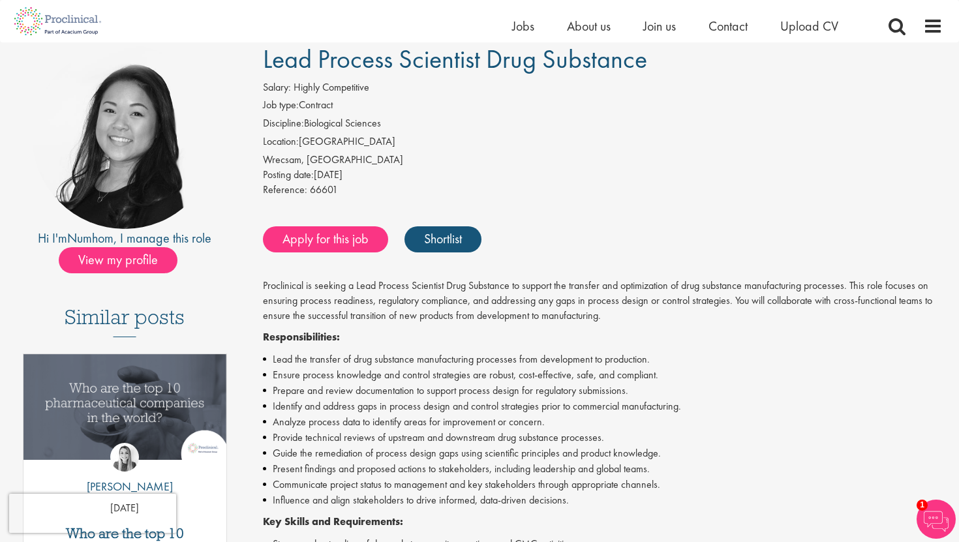
click at [302, 305] on p "Proclinical is seeking a Lead Process Scientist Drug Substance to support the t…" at bounding box center [603, 301] width 680 height 45
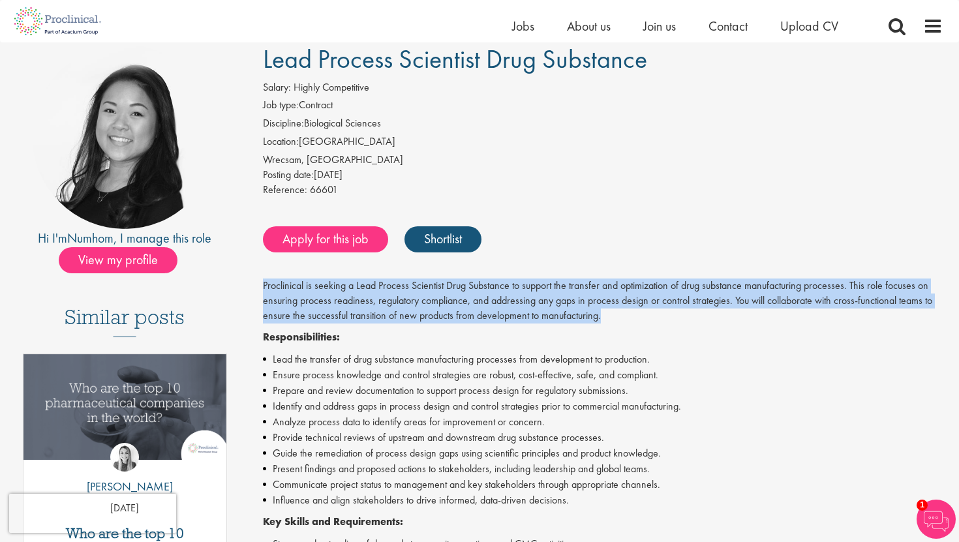
click at [557, 290] on p "Proclinical is seeking a Lead Process Scientist Drug Substance to support the t…" at bounding box center [603, 301] width 680 height 45
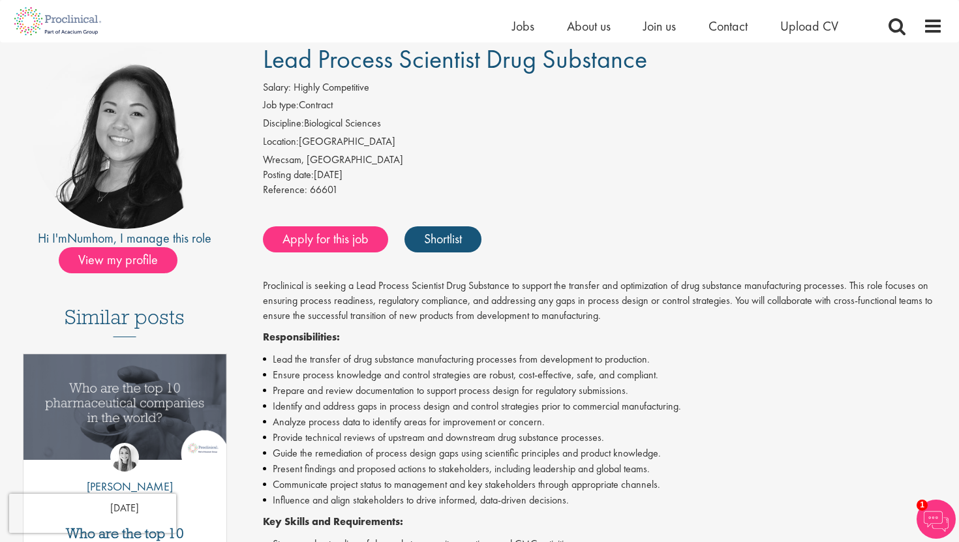
click at [557, 290] on p "Proclinical is seeking a Lead Process Scientist Drug Substance to support the t…" at bounding box center [603, 301] width 680 height 45
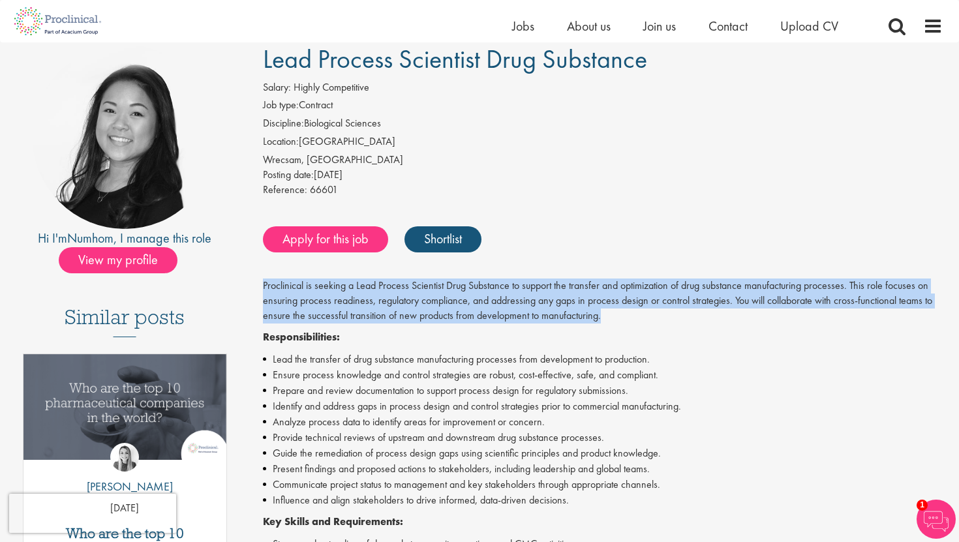
click at [601, 295] on p "Proclinical is seeking a Lead Process Scientist Drug Substance to support the t…" at bounding box center [603, 301] width 680 height 45
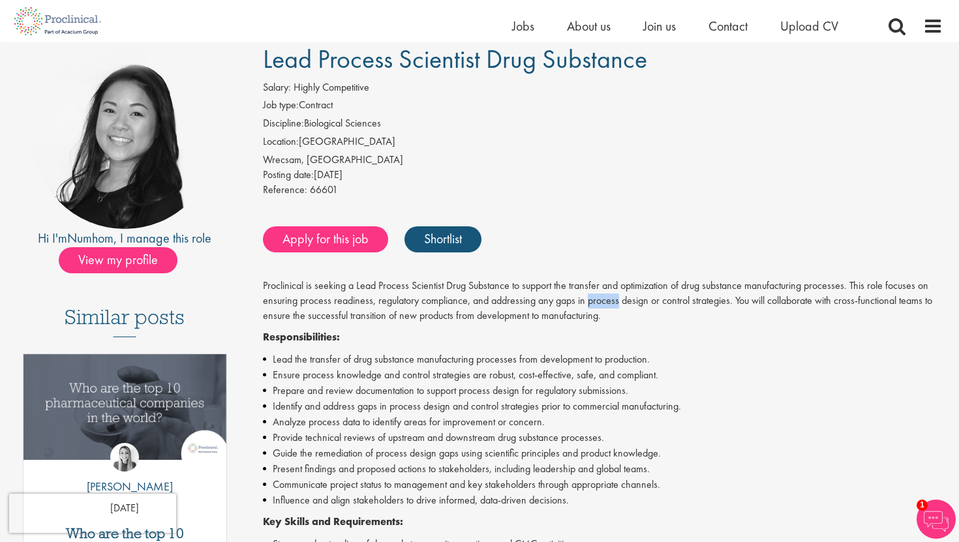
click at [601, 295] on p "Proclinical is seeking a Lead Process Scientist Drug Substance to support the t…" at bounding box center [603, 301] width 680 height 45
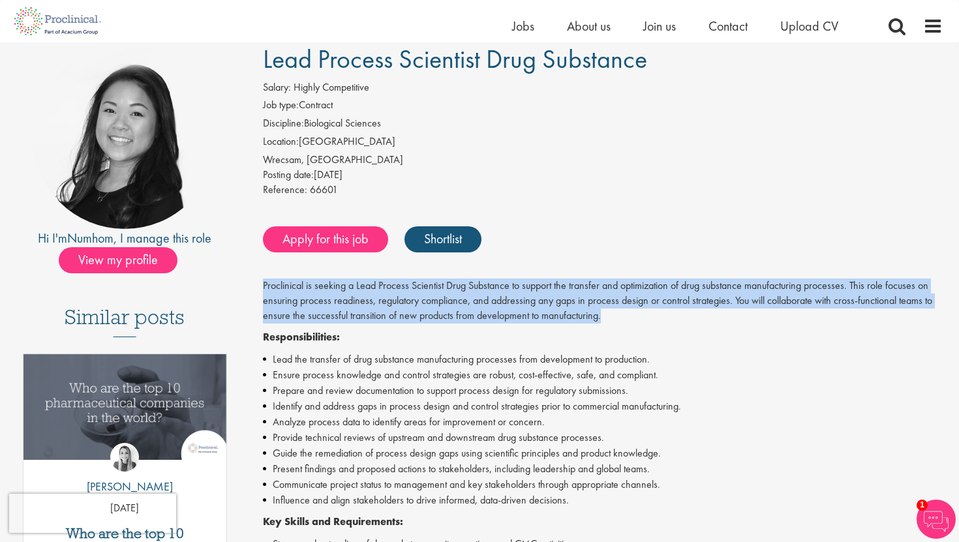
click at [601, 295] on p "Proclinical is seeking a Lead Process Scientist Drug Substance to support the t…" at bounding box center [603, 301] width 680 height 45
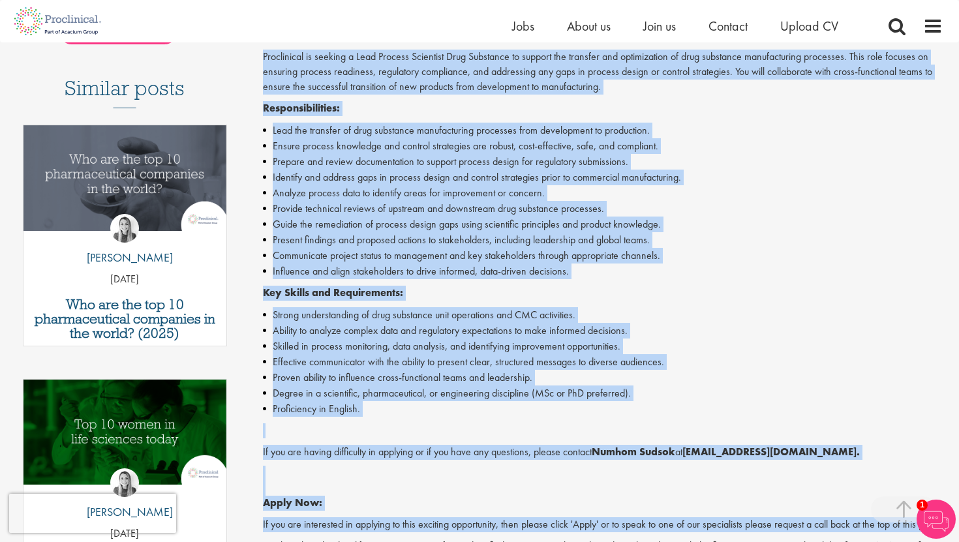
scroll to position [390, 0]
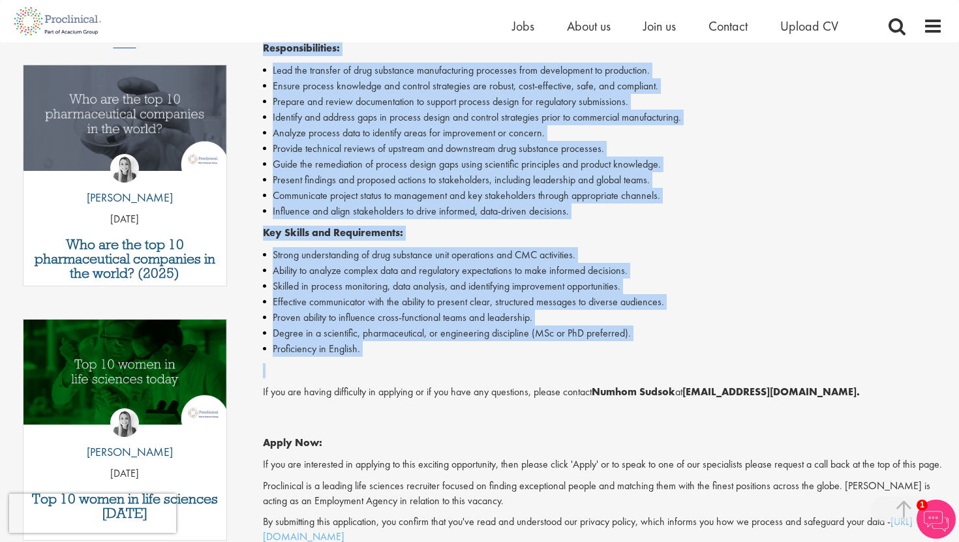
drag, startPoint x: 259, startPoint y: 78, endPoint x: 577, endPoint y: 381, distance: 439.7
click at [577, 381] on div "Lead Process Scientist Drug Substance Salary: Highly Competitive Job type: Cont…" at bounding box center [598, 239] width 710 height 967
copy div "Salary: Highly Competitive Job type: Contract Discipline: Biological Sciences L…"
click at [552, 329] on li "Degree in a scientific, pharmaceutical, or engineering discipline (MSc or PhD p…" at bounding box center [603, 334] width 680 height 16
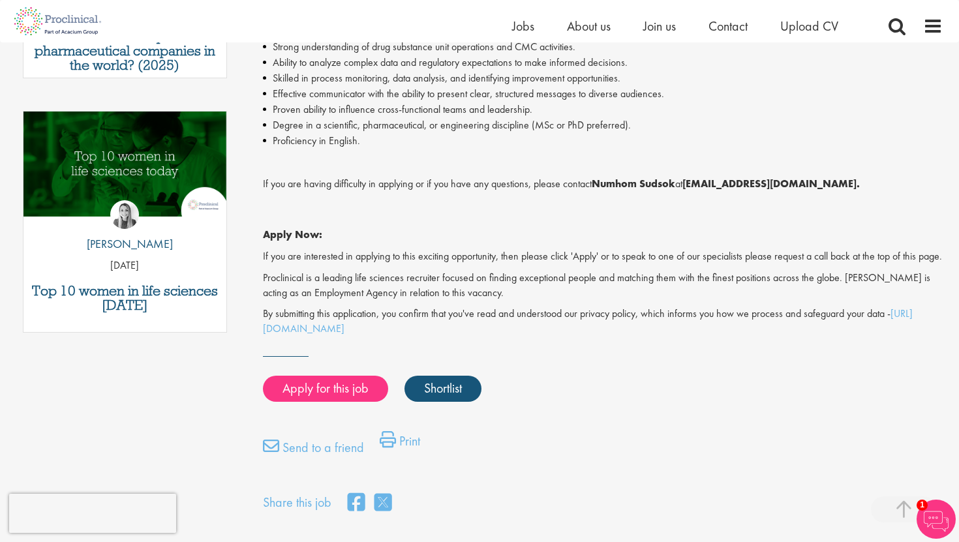
scroll to position [0, 0]
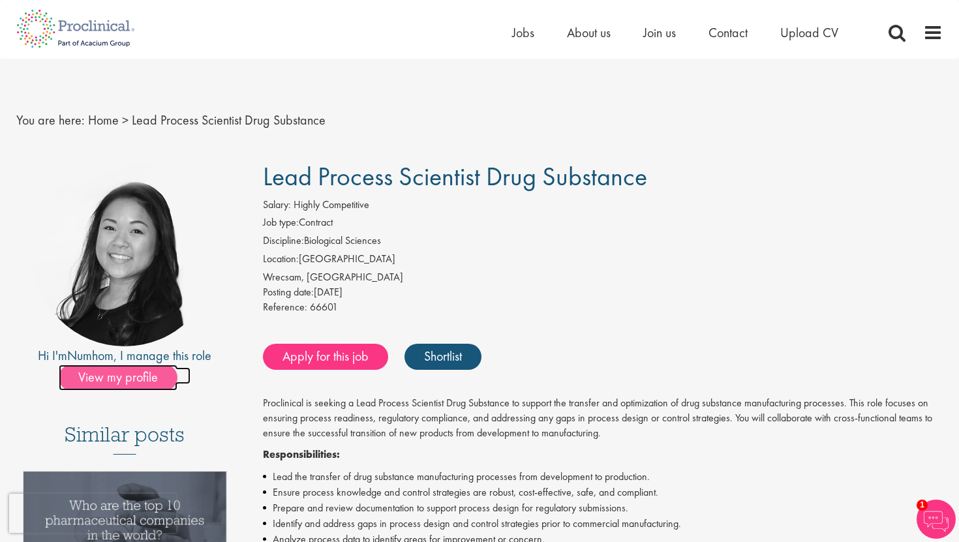
click at [126, 375] on span "View my profile" at bounding box center [118, 378] width 119 height 26
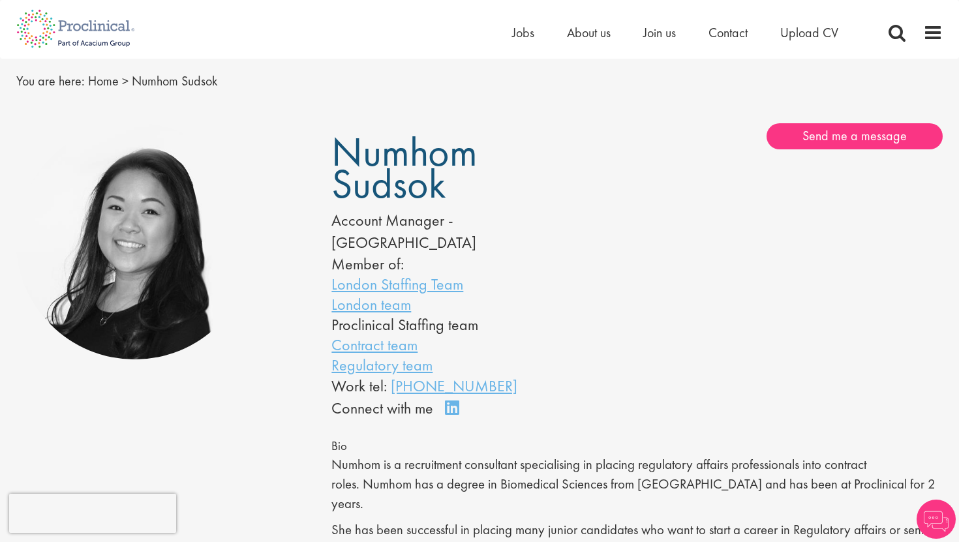
scroll to position [48, 0]
